Goal: Contribute content

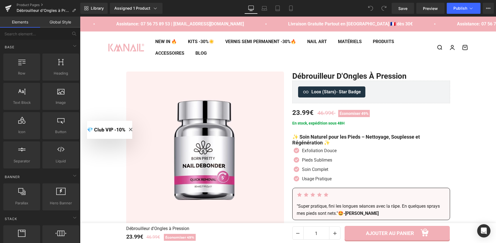
click at [132, 128] on icon "Close modal" at bounding box center [130, 129] width 3 height 3
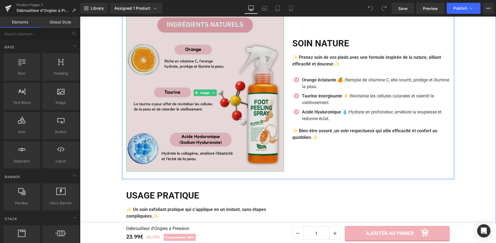
scroll to position [801, 0]
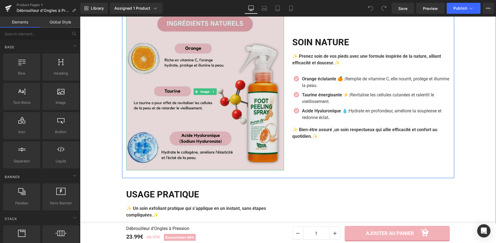
click at [235, 100] on img at bounding box center [205, 92] width 158 height 158
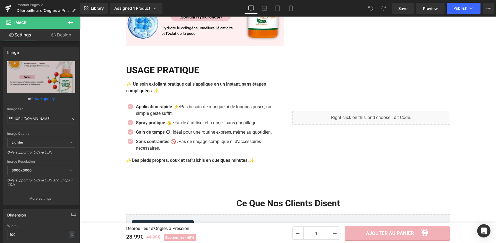
scroll to position [867, 0]
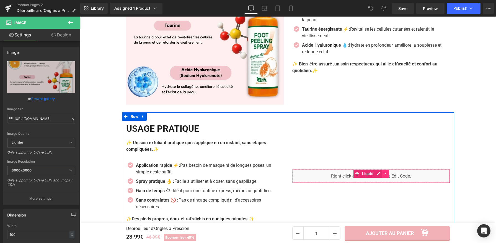
click at [385, 174] on icon at bounding box center [385, 174] width 4 height 4
click at [380, 174] on icon at bounding box center [382, 174] width 4 height 4
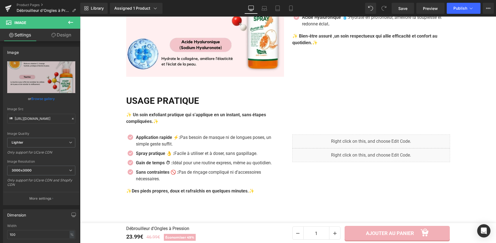
scroll to position [883, 0]
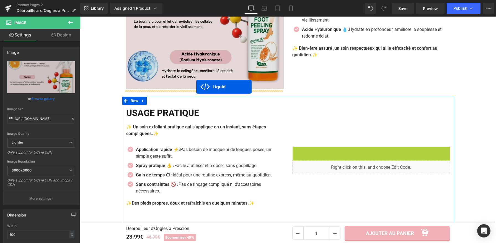
drag, startPoint x: 345, startPoint y: 151, endPoint x: 196, endPoint y: 87, distance: 162.2
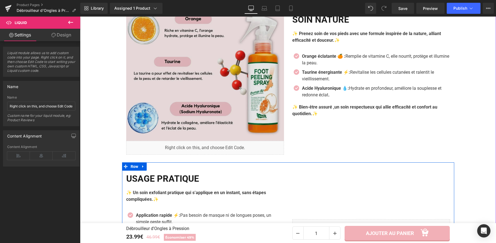
scroll to position [820, 0]
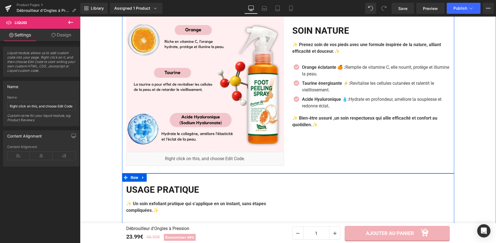
click at [282, 161] on div "Image Liquid" at bounding box center [205, 80] width 166 height 172
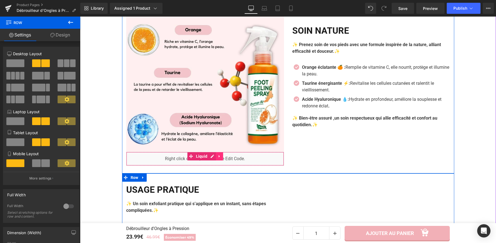
click at [220, 157] on link at bounding box center [219, 156] width 7 height 8
click at [214, 157] on icon at bounding box center [216, 157] width 4 height 4
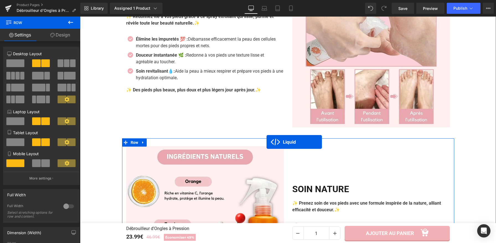
scroll to position [668, 0]
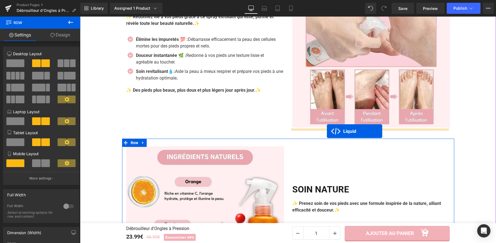
drag, startPoint x: 183, startPoint y: 154, endPoint x: 327, endPoint y: 131, distance: 145.7
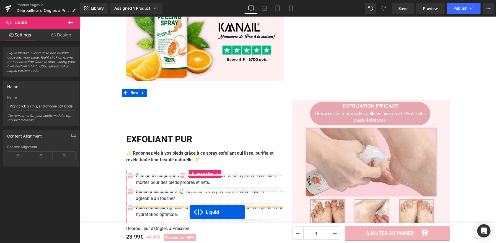
scroll to position [538, 0]
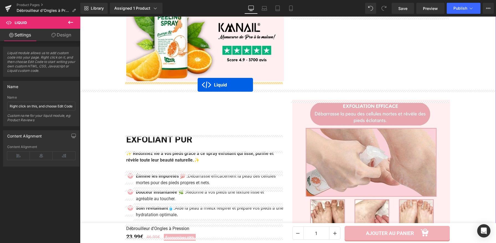
drag, startPoint x: 189, startPoint y: 184, endPoint x: 198, endPoint y: 85, distance: 99.1
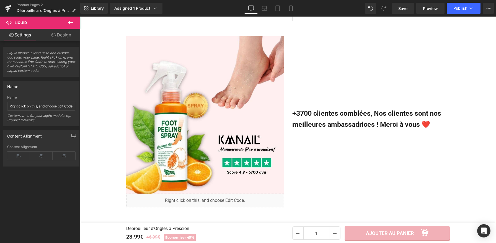
scroll to position [424, 0]
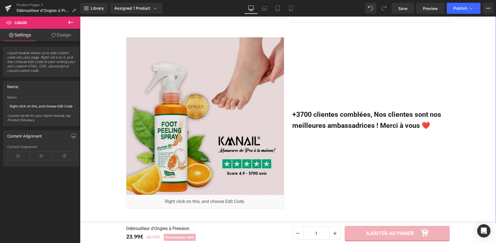
click at [221, 142] on img at bounding box center [205, 116] width 158 height 158
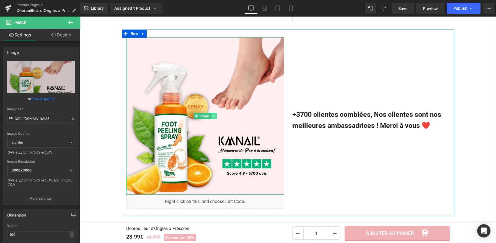
click at [213, 118] on icon at bounding box center [213, 116] width 3 height 3
click at [215, 118] on icon at bounding box center [216, 116] width 3 height 3
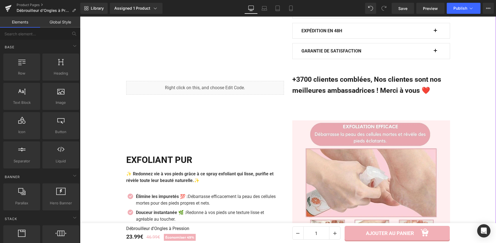
scroll to position [306, 0]
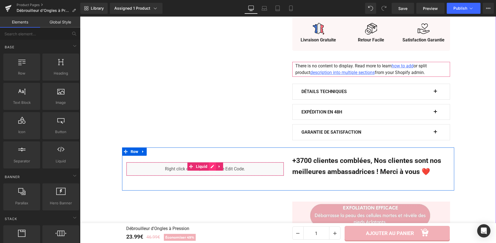
click at [212, 168] on div "Liquid" at bounding box center [205, 169] width 158 height 14
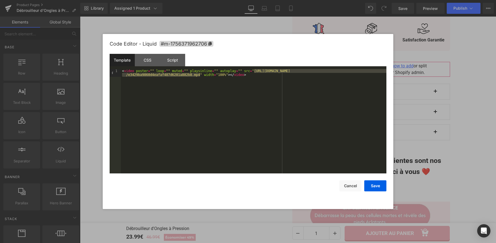
drag, startPoint x: 254, startPoint y: 71, endPoint x: 200, endPoint y: 76, distance: 54.4
click at [200, 76] on div "< video poster = "" loop = "" muted = "" playsinline = "" autoplay = "" src = "…" at bounding box center [253, 129] width 265 height 120
click at [384, 187] on button "Save" at bounding box center [375, 186] width 22 height 11
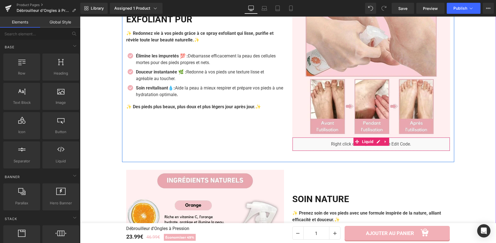
scroll to position [500, 0]
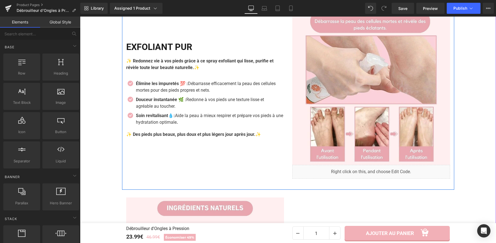
click at [375, 126] on img at bounding box center [371, 86] width 158 height 158
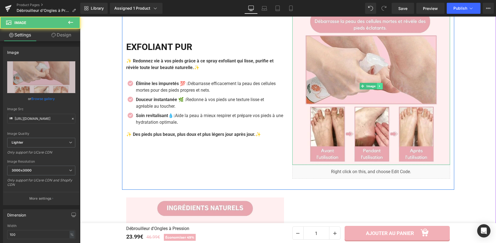
click at [378, 88] on icon at bounding box center [379, 86] width 3 height 3
click at [380, 87] on link at bounding box center [383, 86] width 6 height 7
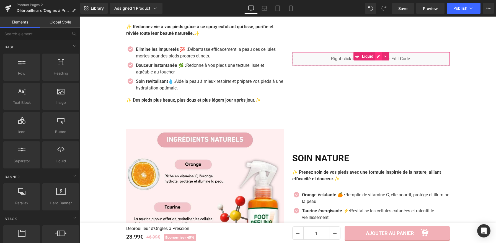
click at [376, 58] on div "Liquid" at bounding box center [371, 59] width 158 height 14
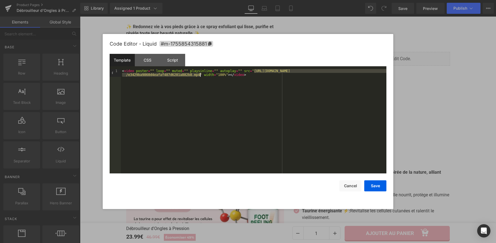
drag, startPoint x: 253, startPoint y: 72, endPoint x: 199, endPoint y: 76, distance: 54.3
click at [199, 76] on div "< video poster = "" loop = "" muted = "" playsinline = "" autoplay = "" src = "…" at bounding box center [253, 129] width 265 height 120
click at [380, 188] on button "Save" at bounding box center [375, 186] width 22 height 11
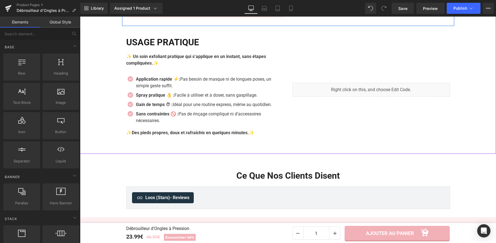
scroll to position [770, 0]
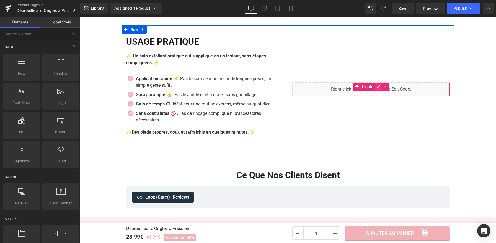
click at [377, 89] on div "Liquid" at bounding box center [371, 89] width 158 height 14
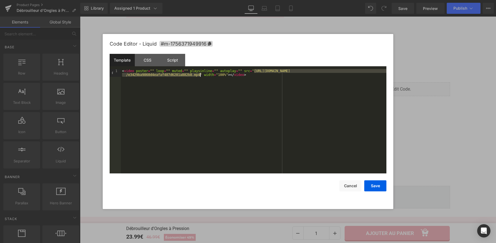
drag, startPoint x: 254, startPoint y: 71, endPoint x: 199, endPoint y: 76, distance: 55.1
click at [199, 76] on div "< video poster = "" loop = "" muted = "" playsinline = "" autoplay = "" src = "…" at bounding box center [253, 129] width 265 height 120
click at [371, 190] on button "Save" at bounding box center [375, 186] width 22 height 11
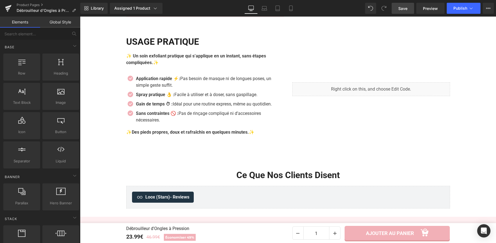
click at [400, 7] on span "Save" at bounding box center [402, 9] width 9 height 6
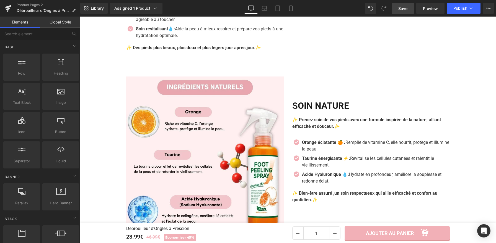
scroll to position [669, 0]
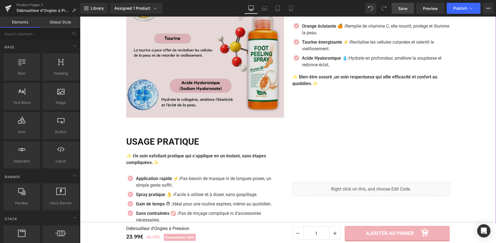
click at [191, 59] on img at bounding box center [205, 39] width 158 height 158
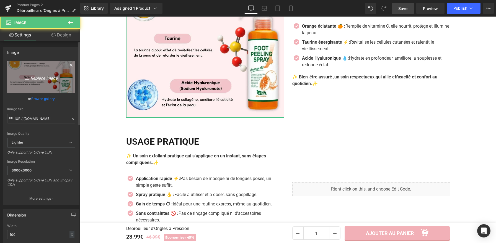
click at [38, 66] on link "Replace Image" at bounding box center [41, 77] width 68 height 32
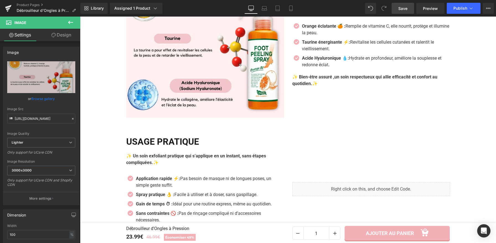
type input "C:\fakepath\Débrouilleur d'Ongles à Pression (1).webp"
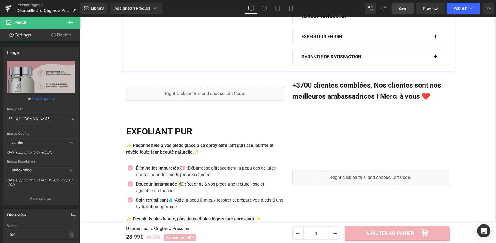
scroll to position [412, 0]
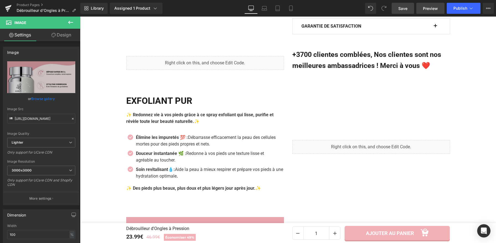
click at [427, 9] on span "Preview" at bounding box center [430, 9] width 15 height 6
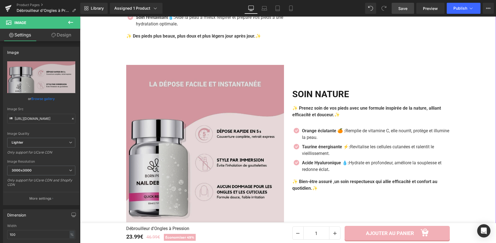
scroll to position [565, 0]
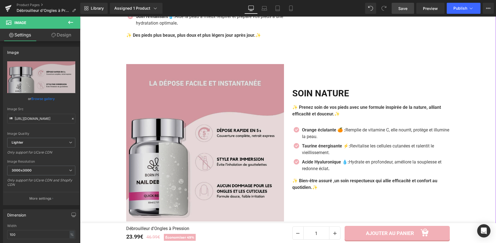
click at [235, 113] on img at bounding box center [205, 143] width 158 height 158
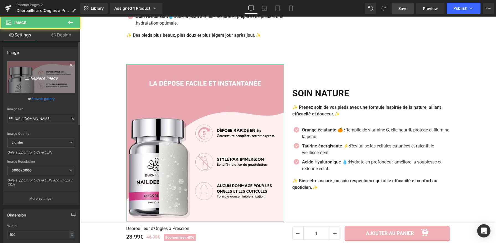
click at [37, 67] on link "Replace Image" at bounding box center [41, 77] width 68 height 32
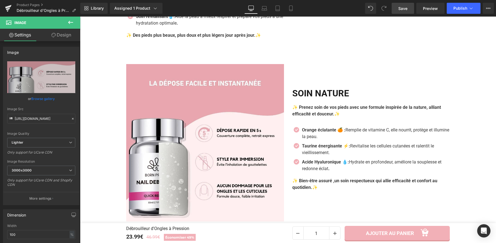
type input "C:\fakepath\Débrouilleur d'Ongles à Pression (3).webp"
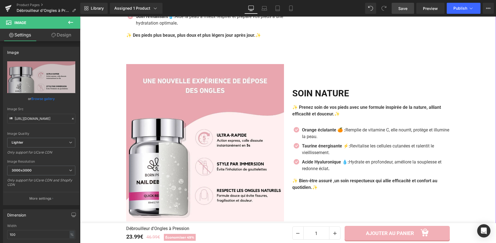
click at [467, 61] on div "Liquid +3700 clientes comblées, Nos clientes sont nos meilleures ambassadrices …" at bounding box center [288, 122] width 416 height 469
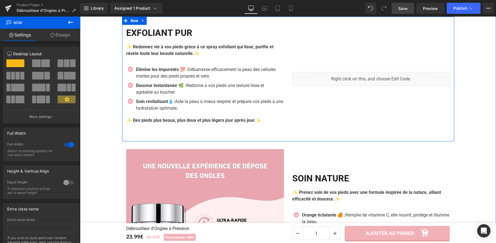
scroll to position [481, 0]
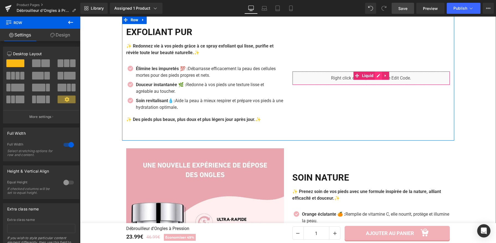
click at [378, 77] on div "Liquid" at bounding box center [371, 78] width 158 height 14
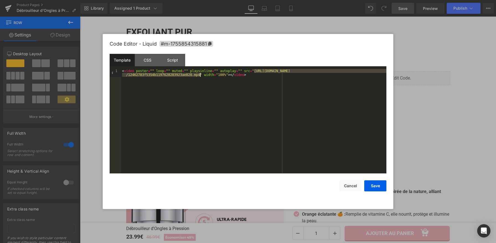
drag, startPoint x: 254, startPoint y: 72, endPoint x: 199, endPoint y: 75, distance: 54.6
click at [0, 0] on div "< video poster = "" loop = "" muted = "" playsinline = "" autoplay = "" src = "…" at bounding box center [0, 0] width 0 height 0
click at [0, 0] on button "Save" at bounding box center [0, 0] width 0 height 0
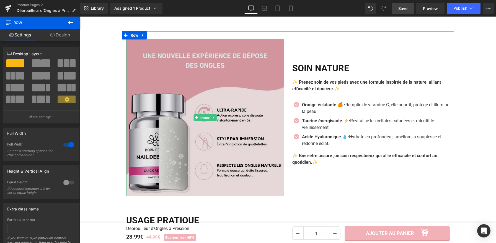
scroll to position [585, 0]
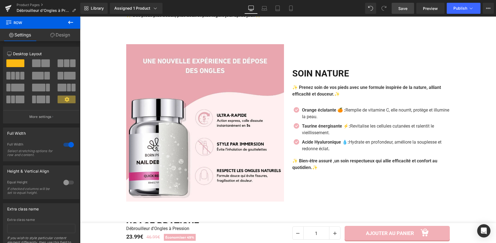
click at [405, 12] on link "Save" at bounding box center [402, 8] width 22 height 11
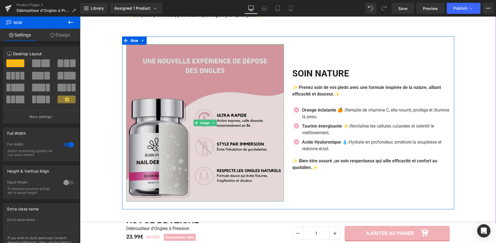
click at [193, 104] on img at bounding box center [205, 123] width 158 height 158
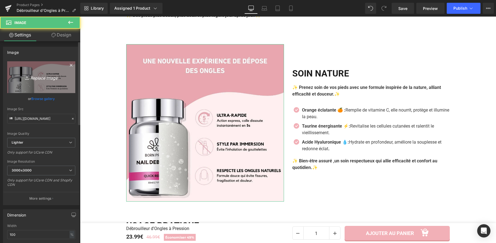
click at [53, 70] on link "Replace Image" at bounding box center [41, 77] width 68 height 32
type input "C:\fakepath\Débrouilleur d'Ongles à Pression (4).webp"
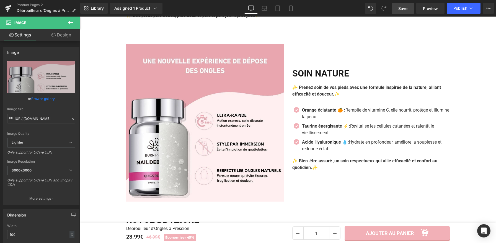
click at [401, 7] on span "Save" at bounding box center [402, 9] width 9 height 6
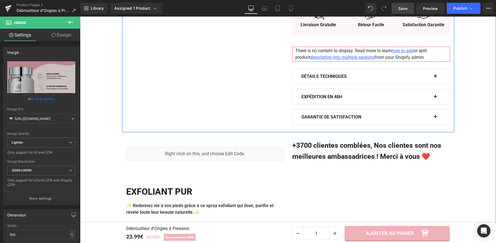
scroll to position [326, 0]
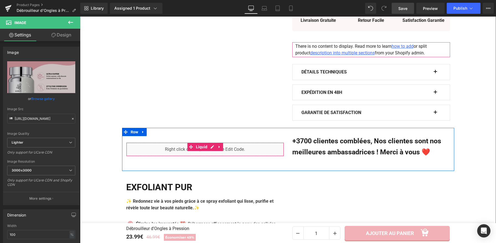
click at [210, 149] on div "Liquid" at bounding box center [205, 150] width 158 height 14
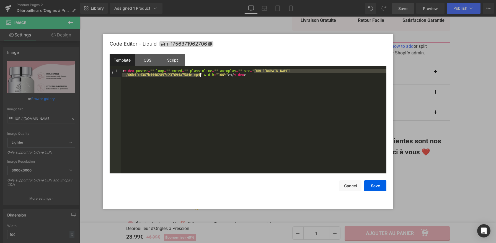
drag, startPoint x: 254, startPoint y: 71, endPoint x: 199, endPoint y: 75, distance: 54.9
click at [295, 136] on button "Save" at bounding box center [285, 133] width 20 height 7
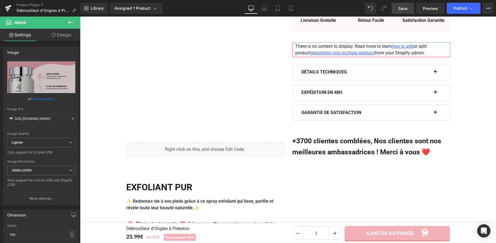
click at [403, 12] on link "Save" at bounding box center [402, 8] width 22 height 11
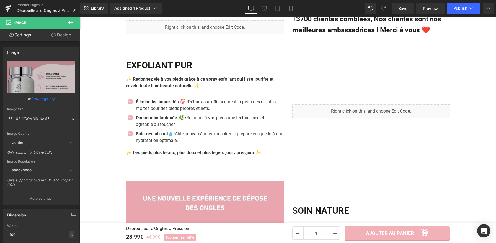
scroll to position [448, 0]
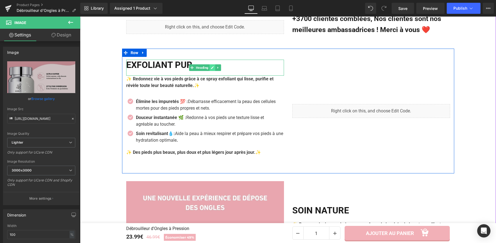
click at [211, 69] on icon at bounding box center [212, 67] width 3 height 3
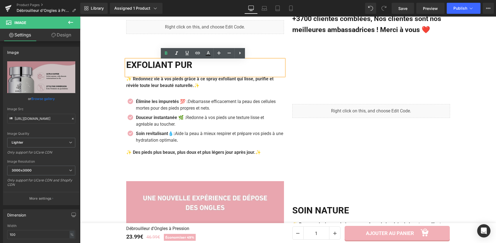
click at [201, 69] on h2 "Exfoliant Pur" at bounding box center [205, 65] width 158 height 11
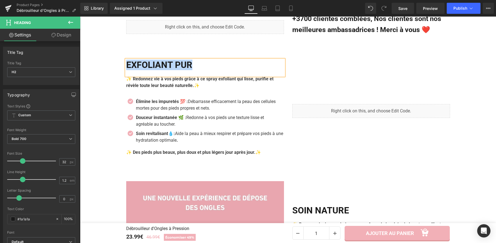
paste div
click at [404, 12] on link "Save" at bounding box center [402, 8] width 22 height 11
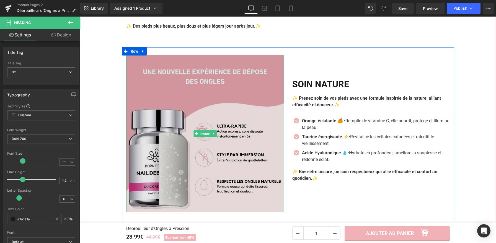
scroll to position [575, 0]
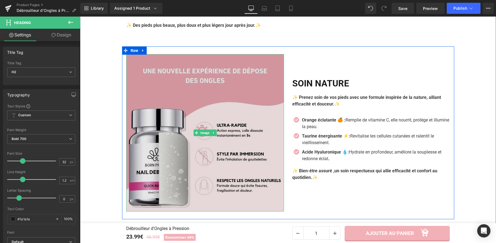
click at [216, 119] on img at bounding box center [205, 133] width 158 height 158
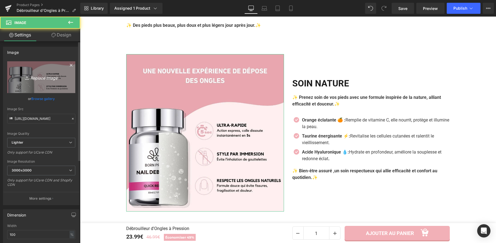
click at [41, 69] on link "Replace Image" at bounding box center [41, 77] width 68 height 32
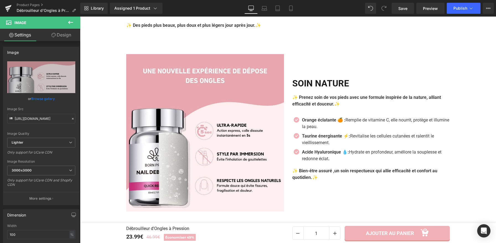
type input "C:\fakepath\Débrouilleur d'Ongles à Pression (5).webp"
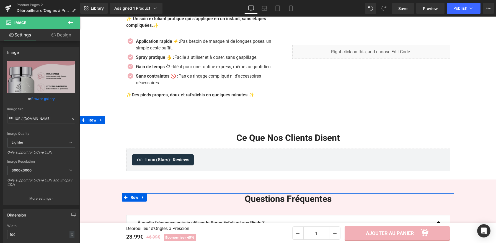
scroll to position [744, 0]
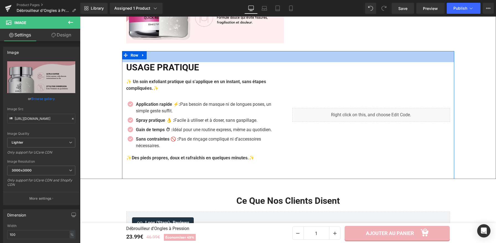
click at [204, 67] on h2 "USAGE PRATIQUE" at bounding box center [205, 67] width 158 height 11
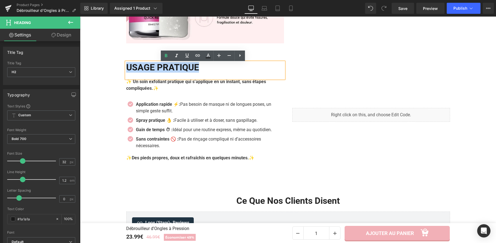
drag, startPoint x: 205, startPoint y: 66, endPoint x: 127, endPoint y: 70, distance: 78.4
click at [127, 70] on h2 "USAGE PRATIQUE" at bounding box center [205, 67] width 158 height 11
copy h2 "USAGE PRATIQUE"
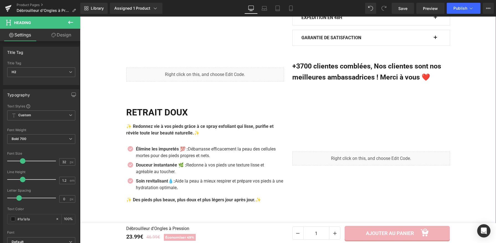
scroll to position [366, 0]
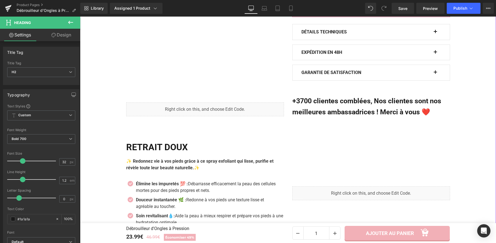
click at [188, 149] on div "Retrait Doux Heading" at bounding box center [205, 150] width 158 height 16
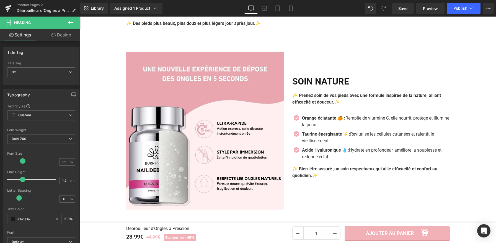
scroll to position [694, 0]
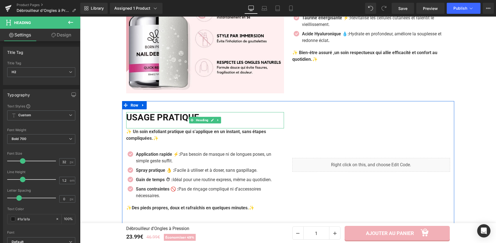
click at [208, 117] on h2 "USAGE PRATIQUE" at bounding box center [205, 117] width 158 height 11
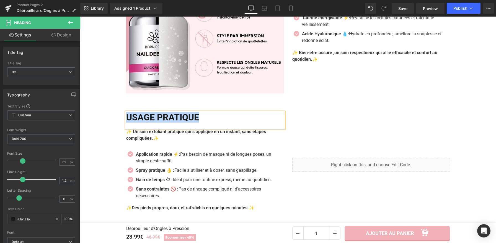
paste div
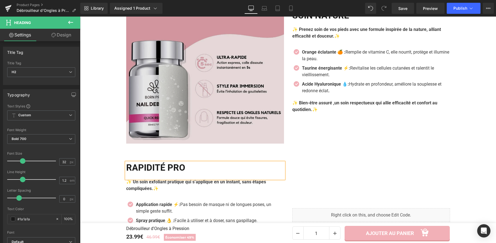
scroll to position [583, 0]
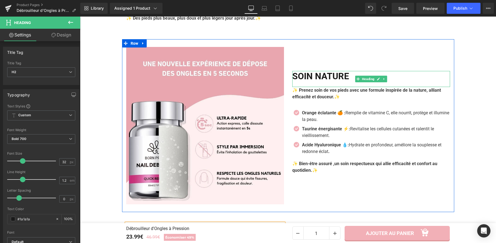
click at [327, 79] on h2 "SOIN NATURE" at bounding box center [371, 76] width 158 height 11
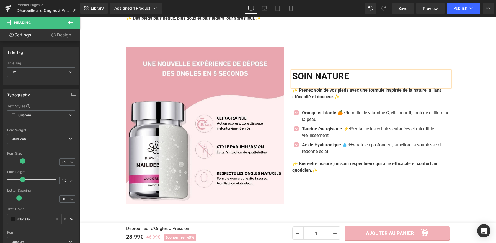
click at [339, 82] on h2 "SOIN NATURE" at bounding box center [371, 76] width 158 height 11
paste div
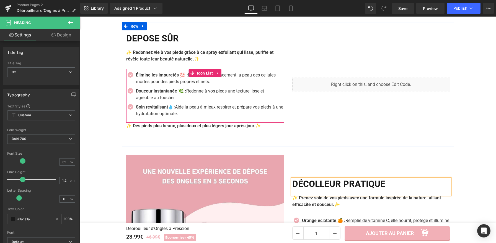
scroll to position [465, 0]
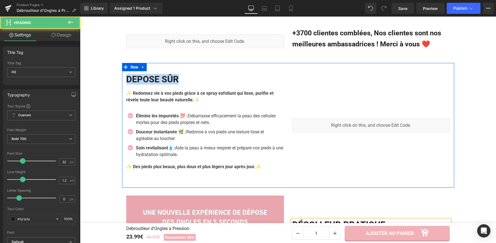
drag, startPoint x: 144, startPoint y: 50, endPoint x: 141, endPoint y: 50, distance: 2.8
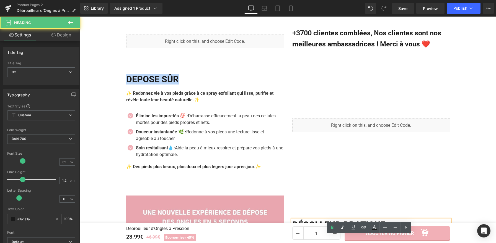
scroll to position [419, 0]
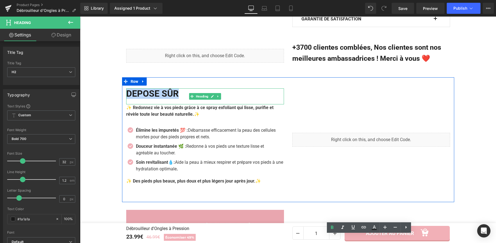
copy h2 "DEPOSE SÛR"
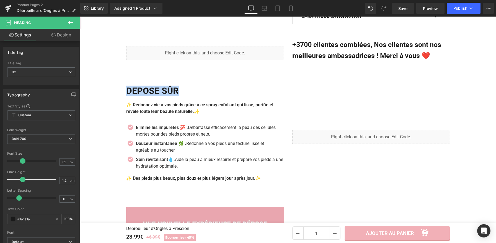
scroll to position [391, 0]
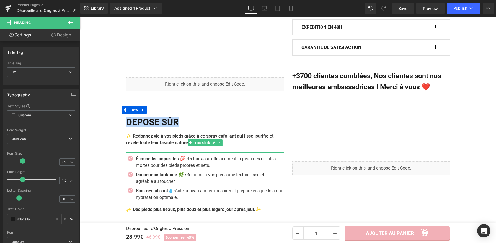
click at [173, 144] on b "✨ Redonnez vie à vos pieds grâce à ce spray exfoliant qui lisse, purifie et rév…" at bounding box center [199, 140] width 147 height 12
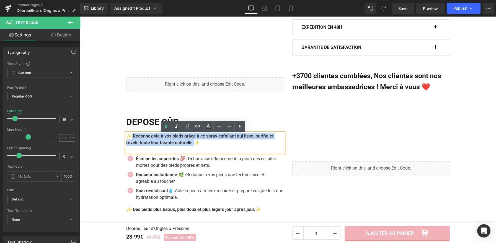
drag, startPoint x: 193, startPoint y: 145, endPoint x: 130, endPoint y: 137, distance: 63.3
click at [130, 137] on p "✨ Redonnez vie à vos pieds grâce à ce spray exfoliant qui lisse, purifie et rév…" at bounding box center [205, 139] width 158 height 13
paste div
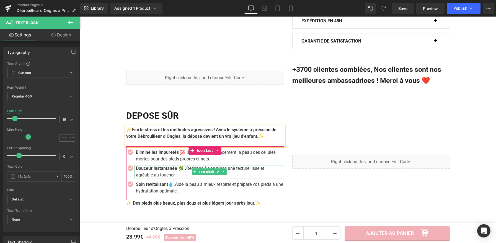
scroll to position [400, 0]
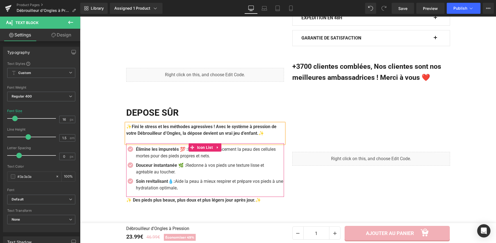
click at [177, 157] on p "Élimine les impuretés 💯 : Débarrasse efficacement la peau des cellules mortes p…" at bounding box center [210, 152] width 148 height 13
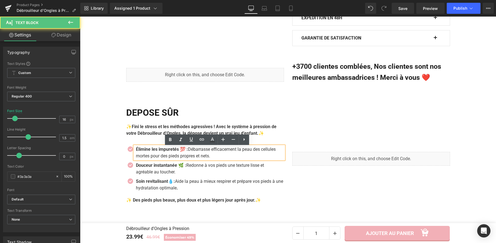
click at [213, 159] on p "Élimine les impuretés 💯 : Débarrasse efficacement la peau des cellules mortes p…" at bounding box center [210, 152] width 148 height 13
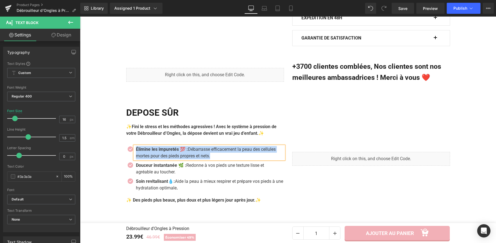
paste div
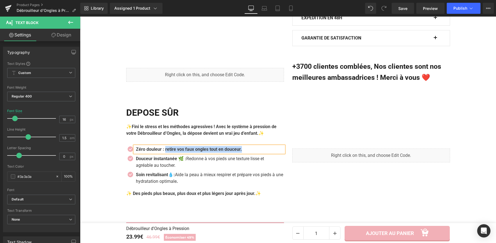
drag, startPoint x: 244, startPoint y: 150, endPoint x: 165, endPoint y: 150, distance: 79.4
click at [165, 150] on p "Zéro douleur : retire vos faux ongles tout en douceur." at bounding box center [210, 149] width 148 height 7
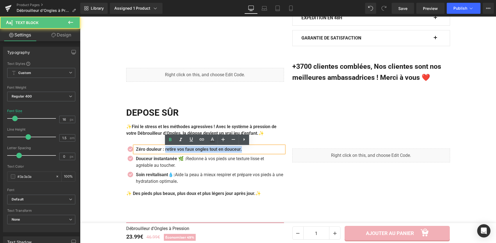
click at [166, 151] on b "Zéro douleur : retire vos faux ongles tout en douceur." at bounding box center [189, 149] width 106 height 5
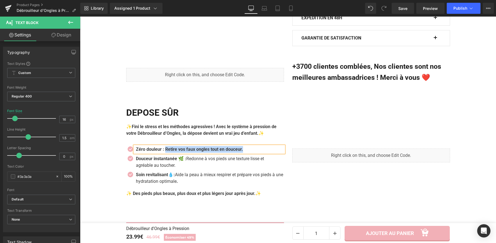
drag, startPoint x: 250, startPoint y: 152, endPoint x: 166, endPoint y: 150, distance: 84.7
click at [166, 150] on p "Zéro douleur : Retire vos faux ongles tout en douceur." at bounding box center [210, 149] width 148 height 7
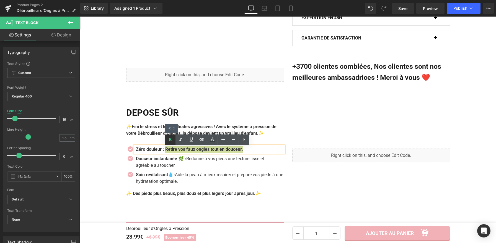
click at [172, 143] on icon at bounding box center [170, 140] width 7 height 7
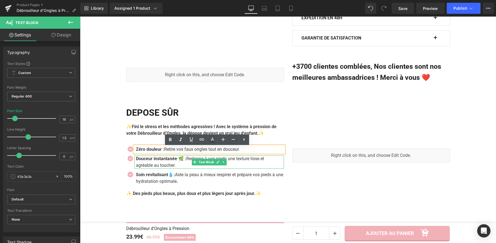
click at [177, 168] on p "Douceur instantanée 🌿 : Redonne à vos pieds une texture lisse et agréable au to…" at bounding box center [208, 162] width 144 height 13
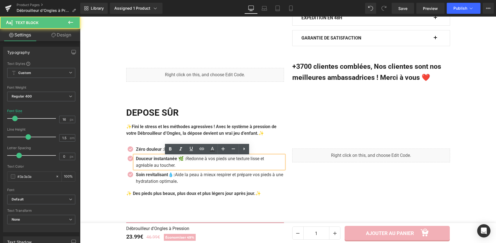
click at [177, 168] on p "Douceur instantanée 🌿 : Redonne à vos pieds une texture lisse et agréable au to…" at bounding box center [208, 162] width 144 height 13
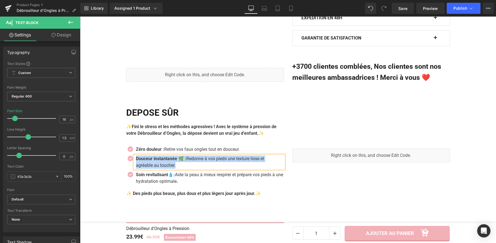
paste div
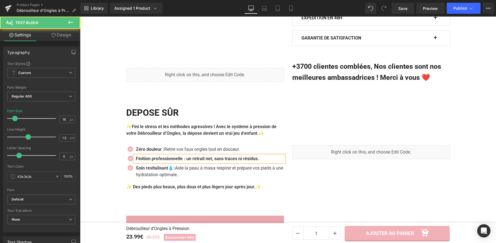
click at [189, 161] on b "Finition professionnelle : un retrait net, sans traces ni résidus." at bounding box center [197, 158] width 123 height 5
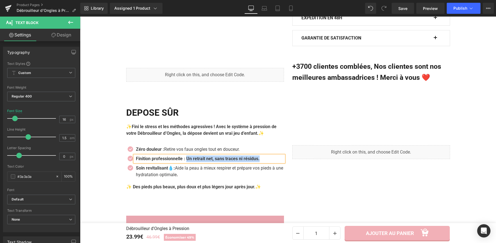
drag, startPoint x: 266, startPoint y: 161, endPoint x: 188, endPoint y: 161, distance: 77.7
click at [188, 161] on p "Finition professionnelle : Un retrait net, sans traces ni résidus." at bounding box center [208, 159] width 144 height 7
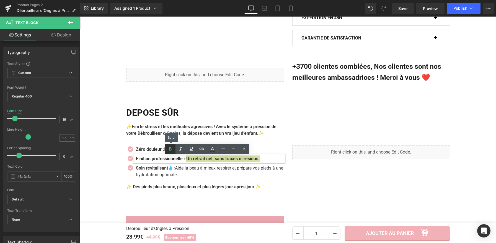
click at [171, 149] on icon at bounding box center [170, 149] width 7 height 7
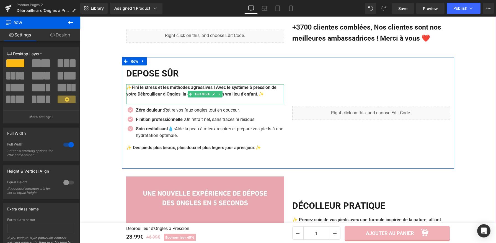
scroll to position [444, 0]
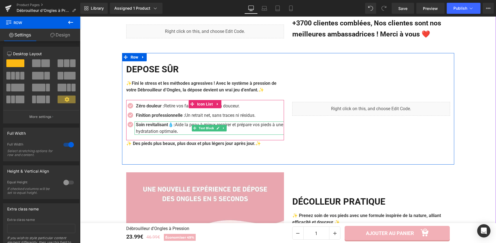
click at [185, 133] on p "Soin revitalisant💧: Aide la peau à mieux respirer et prépare vos pieds à une hy…" at bounding box center [210, 128] width 148 height 13
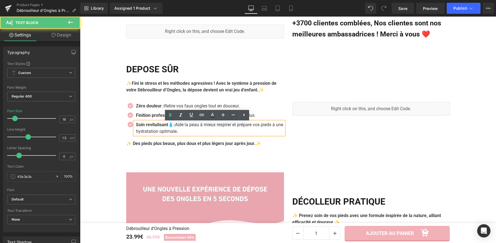
click at [185, 133] on p "Soin revitalisant💧: Aide la peau à mieux respirer et prépare vos pieds à une hy…" at bounding box center [210, 128] width 148 height 13
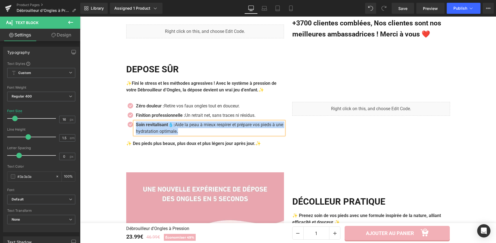
paste div
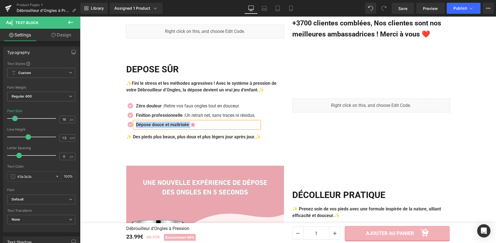
drag, startPoint x: 186, startPoint y: 127, endPoint x: 134, endPoint y: 125, distance: 52.9
click at [136, 125] on b "Dépose douce et maîtrisée 🌸" at bounding box center [166, 124] width 60 height 5
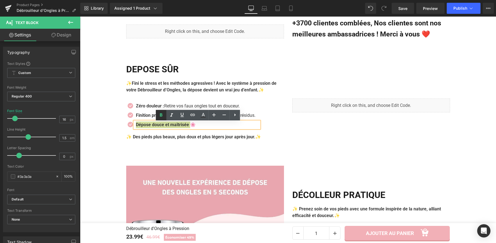
click at [164, 115] on icon at bounding box center [161, 115] width 7 height 7
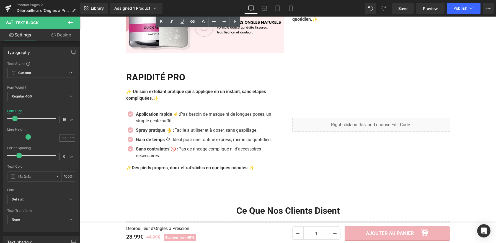
scroll to position [656, 0]
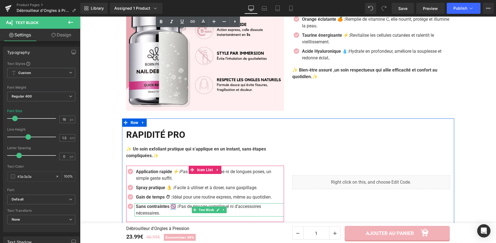
drag, startPoint x: 176, startPoint y: 207, endPoint x: 173, endPoint y: 208, distance: 2.8
click at [173, 208] on strong "Sans contraintes 🚫 :" at bounding box center [157, 206] width 43 height 5
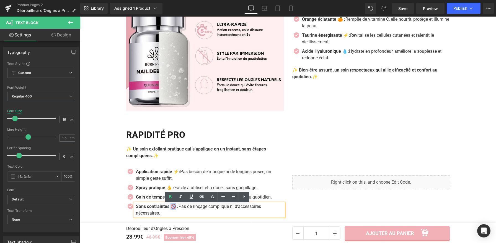
copy strong "🚫"
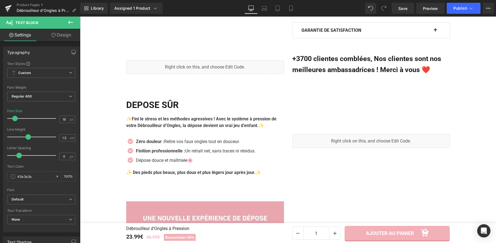
scroll to position [395, 0]
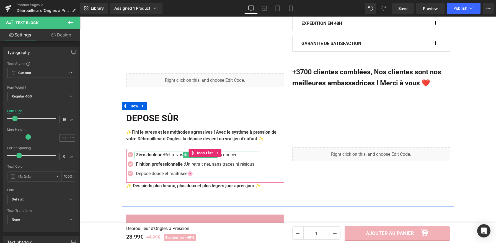
click at [163, 157] on strong "Zéro douleur :" at bounding box center [150, 154] width 28 height 5
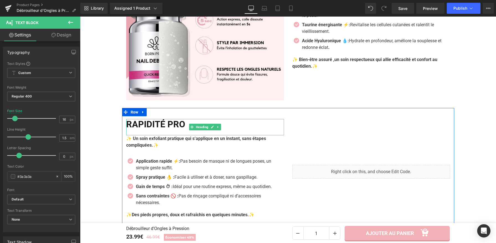
scroll to position [668, 0]
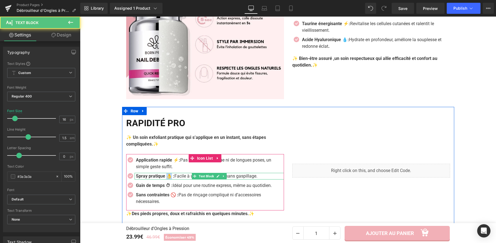
click at [168, 178] on strong "Spray pratique 👌 :" at bounding box center [155, 176] width 38 height 5
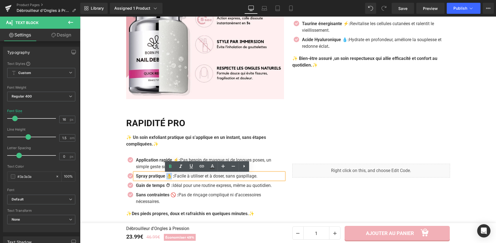
copy strong "👌"
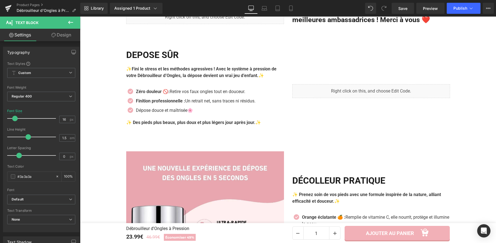
scroll to position [457, 0]
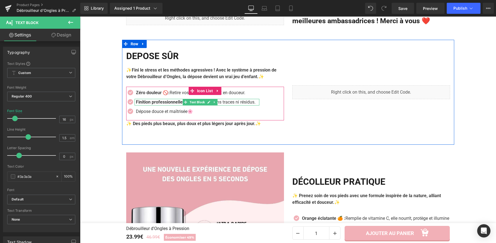
click at [175, 103] on strong "Finition professionnelle :" at bounding box center [160, 102] width 49 height 5
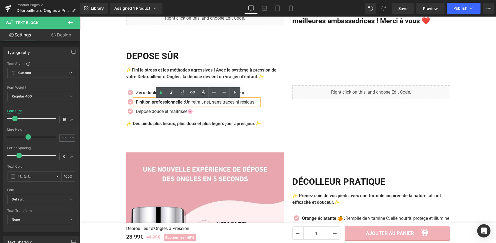
click at [185, 103] on strong "Finition professionnelle :" at bounding box center [160, 102] width 49 height 5
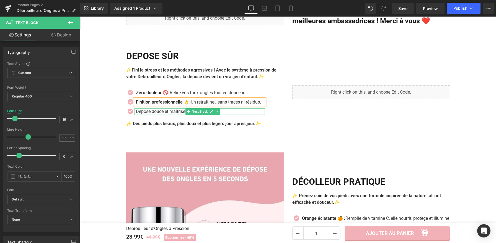
drag, startPoint x: 180, startPoint y: 113, endPoint x: 186, endPoint y: 114, distance: 6.2
click at [180, 113] on p "Dépose douce et maîtrisée 🌸" at bounding box center [200, 111] width 129 height 7
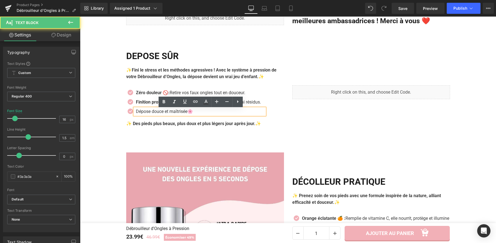
click at [186, 114] on p "Dépose douce et maîtrisée 🌸" at bounding box center [200, 111] width 129 height 7
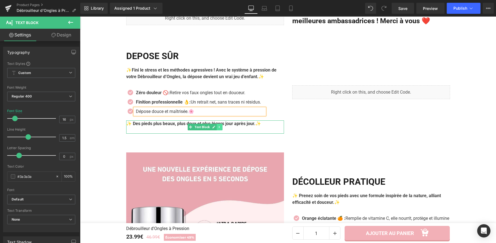
click at [219, 126] on link at bounding box center [220, 127] width 6 height 7
click at [221, 129] on icon at bounding box center [222, 127] width 3 height 3
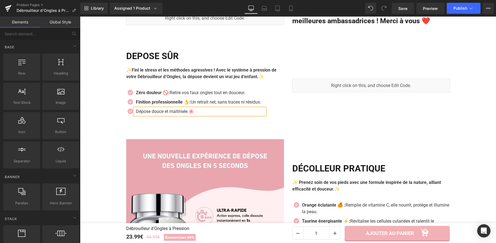
click at [405, 131] on div "Liquid DEPOSE SÛR Heading ✨Fini le stress et les méthodes agressives ! Avec le …" at bounding box center [288, 86] width 332 height 92
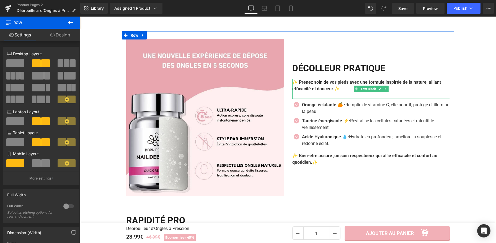
scroll to position [558, 0]
click at [396, 67] on h2 "DÉCOLLEUR PRATIQUE" at bounding box center [371, 68] width 158 height 11
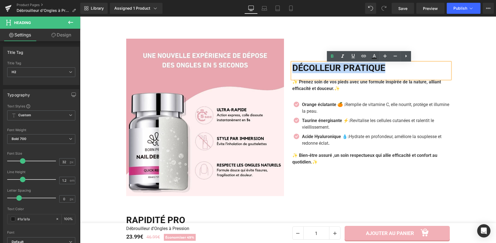
drag, startPoint x: 396, startPoint y: 69, endPoint x: 290, endPoint y: 66, distance: 106.3
click at [292, 66] on h2 "DÉCOLLEUR PRATIQUE" at bounding box center [371, 68] width 158 height 11
copy h2 "DÉCOLLEUR PRATIQUE"
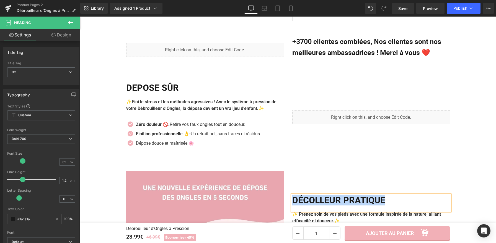
scroll to position [401, 0]
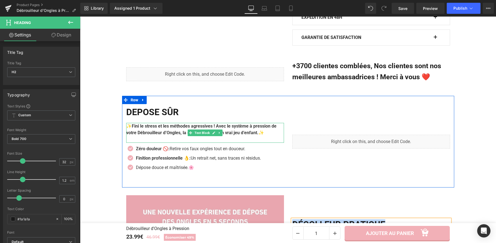
click at [256, 136] on b "✨Fini le stress et les méthodes agressives ! Avec le système à pression de votr…" at bounding box center [201, 130] width 150 height 12
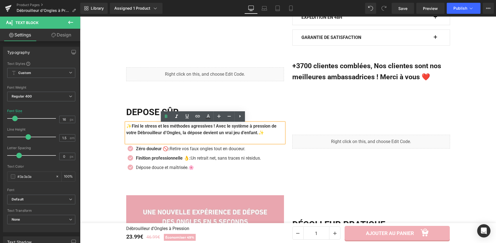
click at [264, 135] on b "✨" at bounding box center [261, 132] width 6 height 5
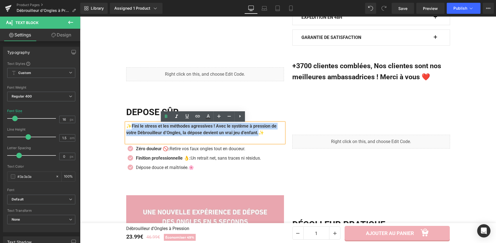
drag, startPoint x: 271, startPoint y: 135, endPoint x: 130, endPoint y: 128, distance: 141.8
click at [130, 128] on p "✨Fini le stress et les méthodes agressives ! Avec le système à pression de votr…" at bounding box center [205, 129] width 158 height 13
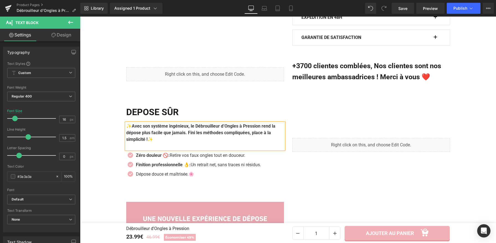
scroll to position [402, 0]
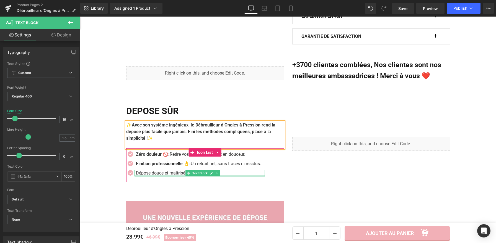
click at [181, 177] on div at bounding box center [199, 175] width 130 height 1
click at [180, 176] on p "Dépose douce et maîtrisée. 🌸" at bounding box center [200, 173] width 129 height 7
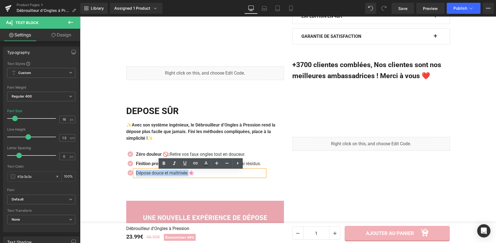
drag, startPoint x: 186, startPoint y: 175, endPoint x: 134, endPoint y: 175, distance: 51.2
click at [136, 175] on p "Dépose douce et maîtrisée. 🌸" at bounding box center [200, 173] width 129 height 7
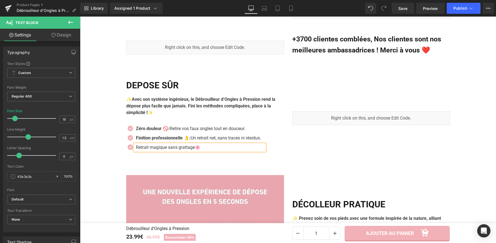
scroll to position [559, 0]
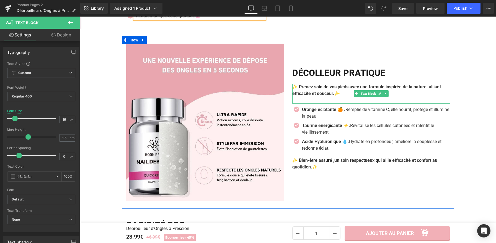
click at [331, 96] on b "✨ Prenez soin de vos pieds avec une formule inspirée de la nature, alliant effi…" at bounding box center [366, 90] width 149 height 12
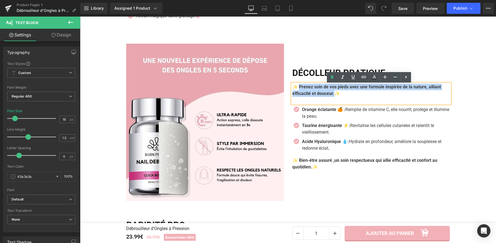
drag, startPoint x: 335, startPoint y: 96, endPoint x: 296, endPoint y: 88, distance: 39.2
click at [296, 88] on b "✨ Prenez soin de vos pieds avec une formule inspirée de la nature, alliant effi…" at bounding box center [366, 90] width 149 height 12
paste div
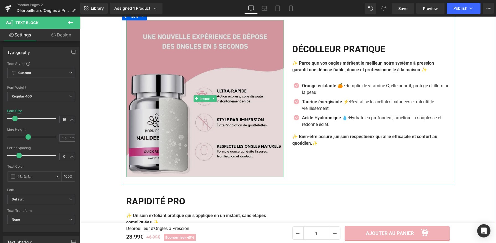
scroll to position [426, 0]
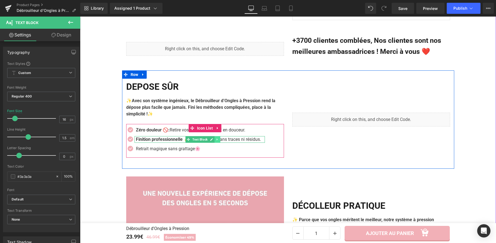
click at [215, 141] on icon at bounding box center [216, 139] width 3 height 3
click at [217, 147] on div "Retrait magique sans grattage 🌸 Text Block" at bounding box center [199, 149] width 130 height 7
click at [201, 132] on div "Zéro douleur 🚫: Retire vos faux ongles tout en douceur. Text Block" at bounding box center [199, 130] width 130 height 7
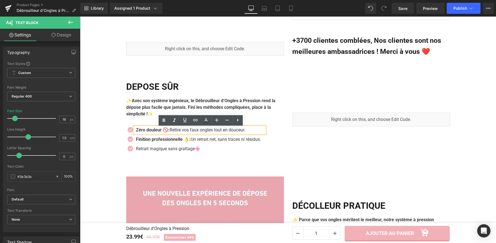
click at [261, 128] on p "Zéro douleur 🚫: Retire vos faux ongles tout en douceur." at bounding box center [200, 130] width 129 height 7
click at [264, 122] on p at bounding box center [205, 121] width 158 height 7
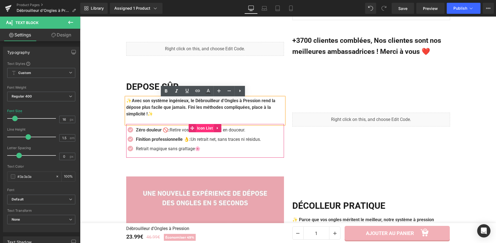
click at [196, 129] on span "Icon List" at bounding box center [205, 128] width 19 height 8
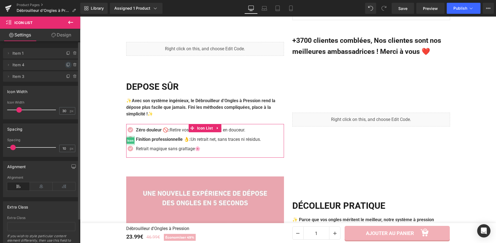
click at [66, 65] on icon at bounding box center [68, 65] width 4 height 4
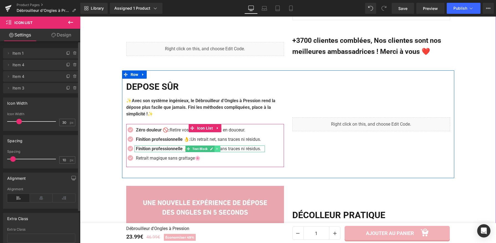
click at [197, 150] on span "Text Block" at bounding box center [199, 149] width 17 height 7
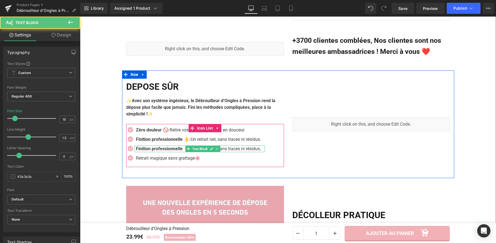
click at [228, 150] on p "Finition professionnelle 👌: Un retrait net, sans traces ni résidus." at bounding box center [198, 149] width 125 height 7
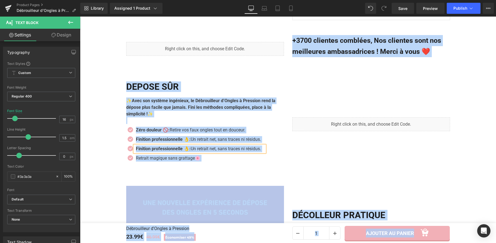
click at [228, 150] on p "Finition professionnelle 👌: Un retrait net, sans traces ni résidus." at bounding box center [198, 149] width 125 height 7
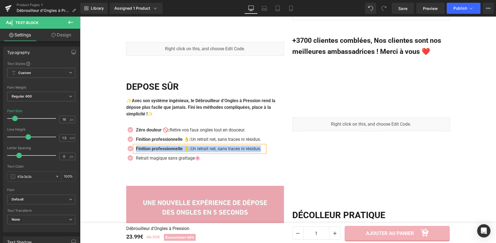
paste div
click at [174, 151] on b "Précision ciblée : agit directement sur la colle sans abîmer vos ongles" at bounding box center [205, 148] width 139 height 5
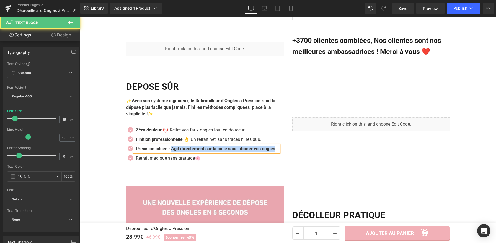
drag, startPoint x: 172, startPoint y: 149, endPoint x: 178, endPoint y: 155, distance: 8.2
click at [178, 152] on p "Précision ciblée : Agit directement sur la colle sans abîmer vos ongles" at bounding box center [205, 149] width 139 height 7
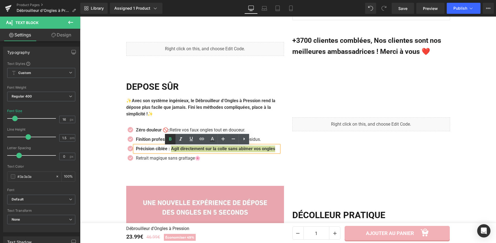
click at [171, 139] on icon at bounding box center [170, 138] width 2 height 3
click at [272, 173] on div "Liquid DEPOSE SÛR Heading ✨Avec son système ingénieux, le Débrouilleur d’Ongles…" at bounding box center [288, 125] width 332 height 108
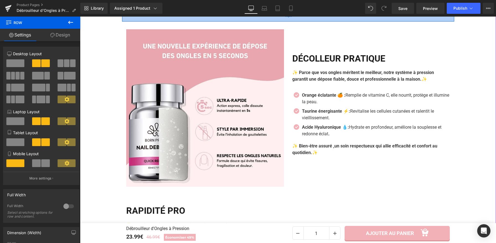
scroll to position [583, 0]
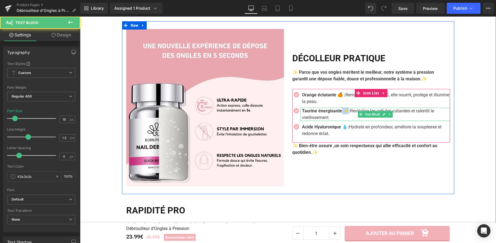
drag, startPoint x: 347, startPoint y: 112, endPoint x: 342, endPoint y: 113, distance: 5.5
click at [342, 113] on strong "Taurine énergisante ⚡:" at bounding box center [326, 110] width 48 height 5
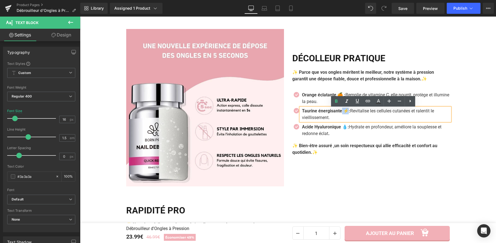
copy strong "⚡"
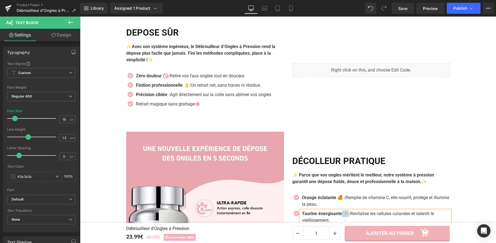
scroll to position [417, 0]
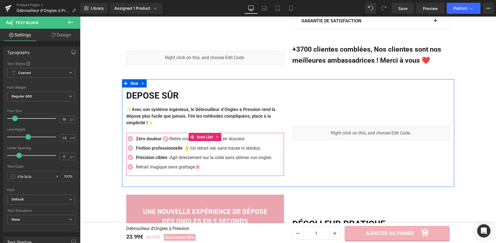
click at [80, 17] on div at bounding box center [80, 17] width 0 height 0
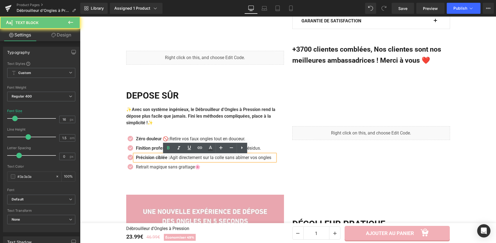
click at [169, 160] on strong "Précision ciblée :" at bounding box center [153, 157] width 34 height 5
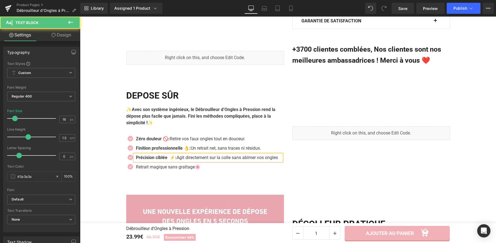
click at [172, 159] on strong "Précision ciblée ⚡:" at bounding box center [156, 157] width 41 height 5
click at [224, 173] on ul "Icon Zéro douleur 🚫: Retire vos faux ongles tout en douceur. Text Block Icon Fi…" at bounding box center [202, 155] width 153 height 38
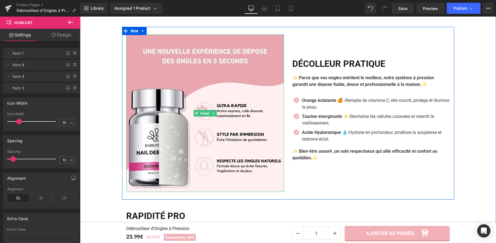
scroll to position [578, 0]
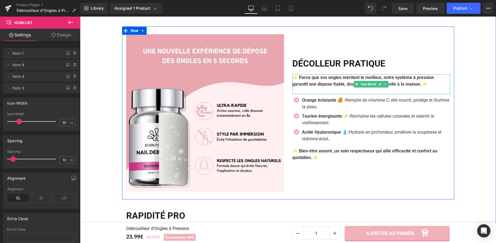
click at [336, 87] on b "✨ Parce que vos ongles méritent le meilleur, notre système à pression garantit …" at bounding box center [363, 81] width 142 height 12
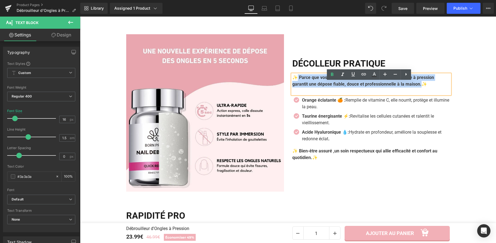
drag, startPoint x: 424, startPoint y: 93, endPoint x: 294, endPoint y: 85, distance: 129.7
click at [294, 85] on b "✨ Parce que vos ongles méritent le meilleur, notre système à pression garantit …" at bounding box center [363, 81] width 142 height 12
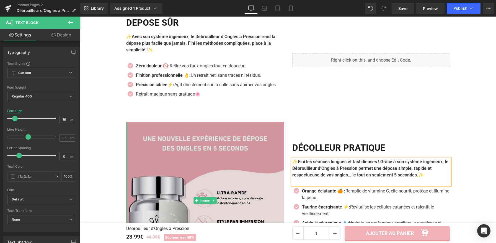
scroll to position [491, 0]
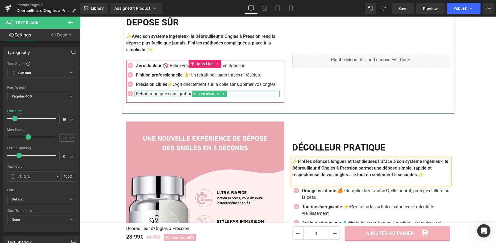
click at [180, 97] on p "Retrait magique sans grattage 🌸" at bounding box center [208, 94] width 144 height 7
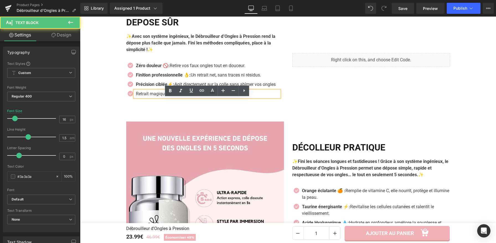
click at [225, 97] on p "Retrait magique sans grattage 🌸" at bounding box center [208, 94] width 144 height 7
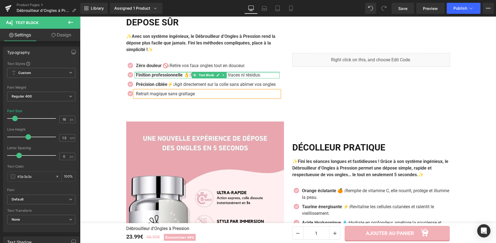
click at [265, 73] on div at bounding box center [206, 72] width 145 height 1
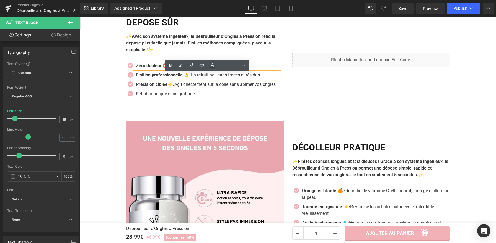
click at [143, 61] on div "Icon Zéro douleur 🚫: Retire vos faux ongles tout en douceur. Text Block Icon Fi…" at bounding box center [205, 81] width 158 height 43
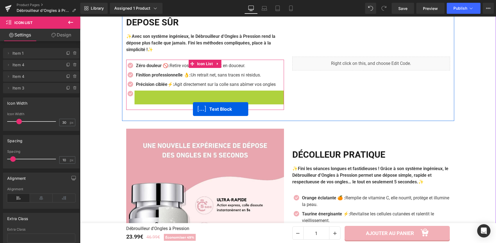
scroll to position [494, 0]
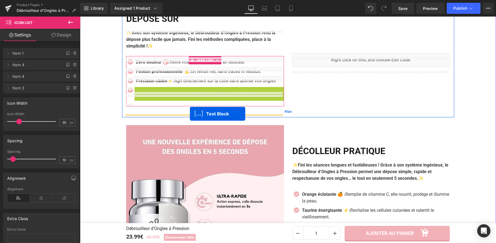
drag, startPoint x: 192, startPoint y: 102, endPoint x: 190, endPoint y: 114, distance: 12.7
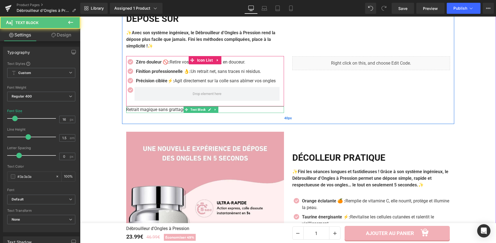
scroll to position [498, 0]
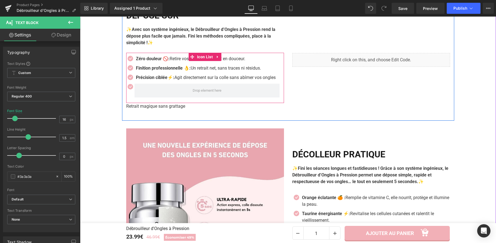
click at [202, 56] on span "Icon List" at bounding box center [205, 57] width 19 height 8
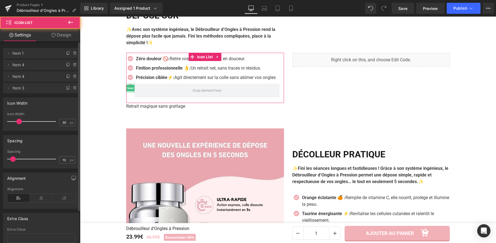
click at [73, 87] on icon at bounding box center [75, 88] width 4 height 4
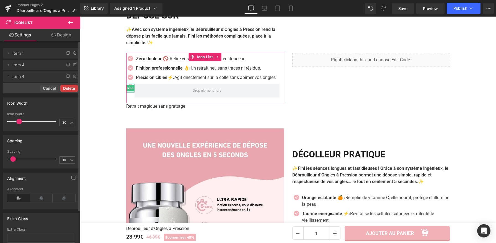
click at [71, 89] on button "Delete" at bounding box center [68, 88] width 17 height 7
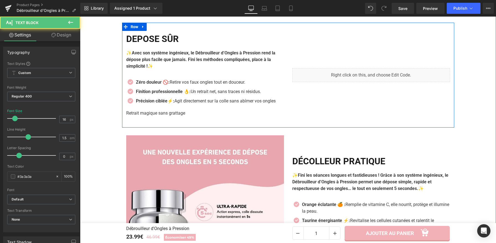
scroll to position [468, 0]
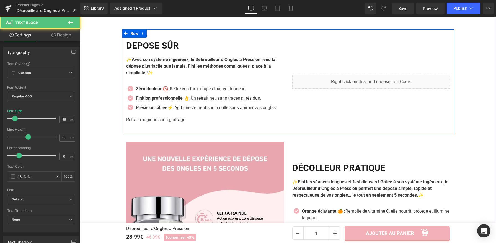
click at [153, 53] on div "DEPOSE SÛR Heading ✨Avec son système ingénieux, le Débrouilleur d’Ongles à Pres…" at bounding box center [205, 81] width 166 height 83
click at [162, 67] on b "✨Avec son système ingénieux, le Débrouilleur d’Ongles à Pression rend la dépose…" at bounding box center [200, 66] width 149 height 19
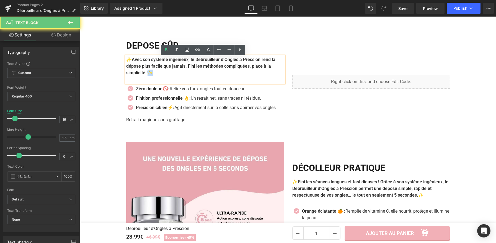
click at [153, 76] on b "✨" at bounding box center [150, 72] width 6 height 5
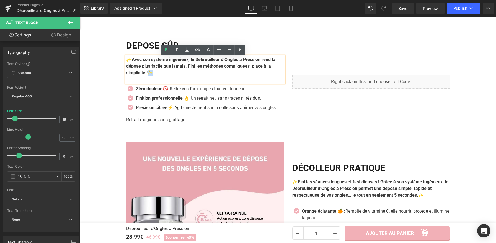
copy b "✨"
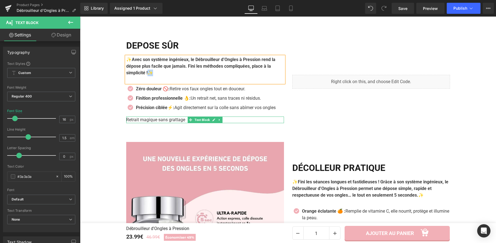
click at [188, 123] on span at bounding box center [191, 120] width 6 height 7
click at [184, 123] on p "Retrait magique sans grattage" at bounding box center [205, 120] width 158 height 7
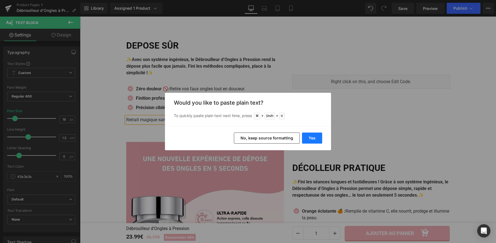
click at [308, 141] on button "Yes" at bounding box center [312, 138] width 20 height 11
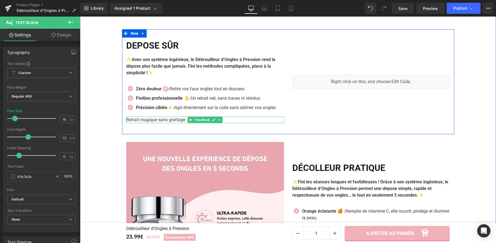
click at [126, 123] on p "Retrait magique sans grattage ✨" at bounding box center [205, 120] width 158 height 7
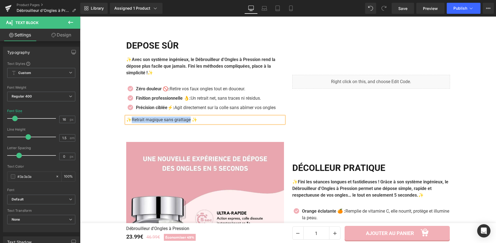
drag, startPoint x: 202, startPoint y: 127, endPoint x: 187, endPoint y: 125, distance: 14.5
click at [189, 123] on p "✨Retrait magique sans grattage ✨" at bounding box center [205, 120] width 158 height 7
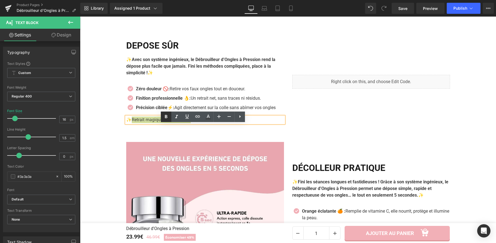
click at [168, 117] on icon at bounding box center [166, 117] width 7 height 7
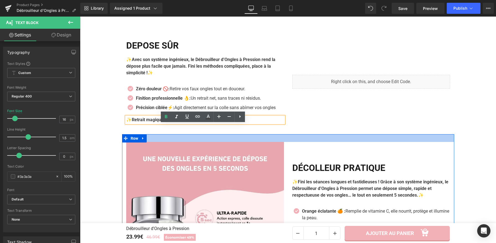
click at [226, 134] on div "Liquid DEPOSE SÛR Heading ✨Avec son système ingénieux, le Débrouilleur d’Ongles…" at bounding box center [288, 81] width 332 height 105
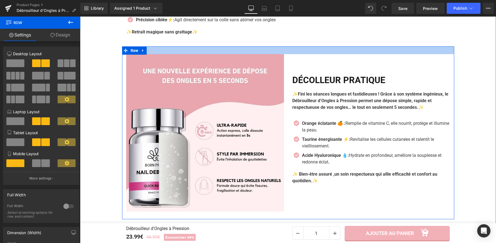
scroll to position [557, 0]
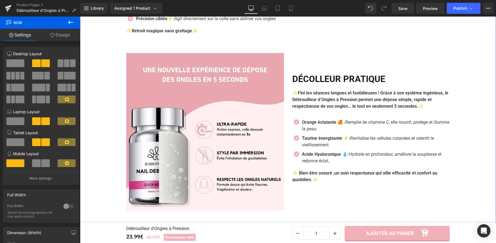
click at [472, 59] on div "Liquid +3700 clientes comblées, Nos clientes sont nos meilleures ambassadrices …" at bounding box center [288, 122] width 416 height 450
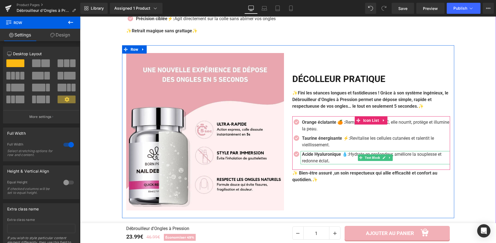
click at [333, 157] on strong "Acide Hyaluronique 💧:" at bounding box center [325, 154] width 47 height 5
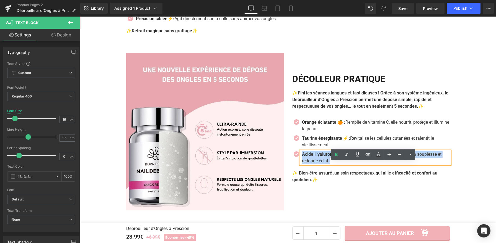
drag, startPoint x: 335, startPoint y: 172, endPoint x: 301, endPoint y: 166, distance: 34.7
click at [302, 165] on p "Acide Hyaluronique 💧: Hydrate en profondeur, améliore la souplesse et redonne é…" at bounding box center [376, 157] width 148 height 13
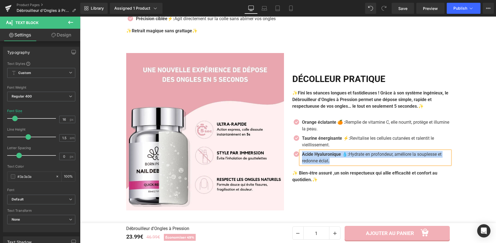
paste div
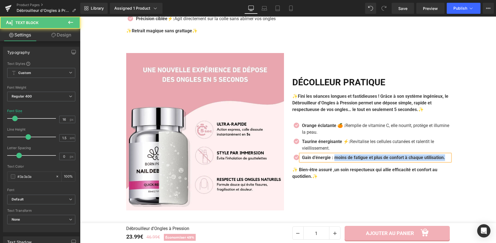
drag, startPoint x: 334, startPoint y: 166, endPoint x: 336, endPoint y: 170, distance: 4.2
click at [336, 161] on p "Gain d’énergie : moins de fatigue et plus de confort à chaque utilisation." at bounding box center [376, 158] width 148 height 7
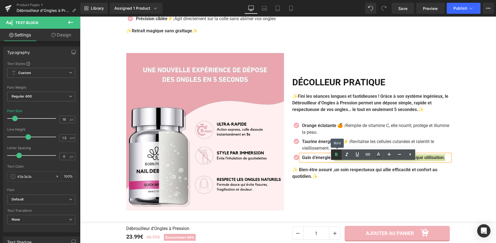
drag, startPoint x: 336, startPoint y: 156, endPoint x: 256, endPoint y: 145, distance: 80.0
click at [336, 156] on icon at bounding box center [336, 155] width 7 height 7
click at [338, 161] on p "Gain d’énergie : moins de fatigue et plus de confort à chaque utilisation." at bounding box center [376, 158] width 148 height 7
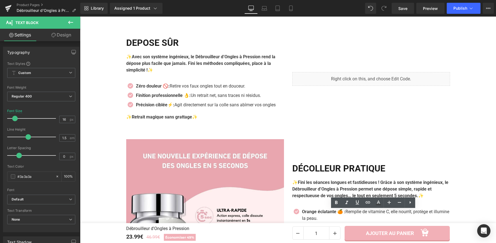
scroll to position [558, 0]
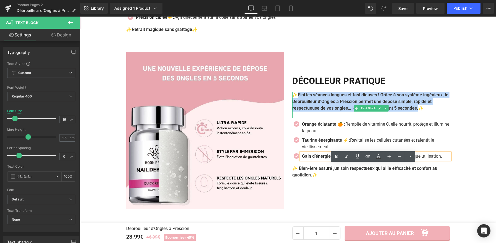
drag, startPoint x: 302, startPoint y: 110, endPoint x: 297, endPoint y: 99, distance: 12.5
click at [297, 99] on b "✨Fini les séances longues et fastidieuses ! Grâce à son système ingénieux, le D…" at bounding box center [370, 101] width 156 height 19
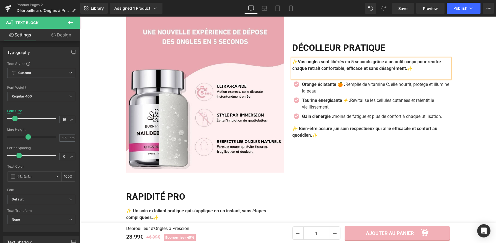
scroll to position [596, 0]
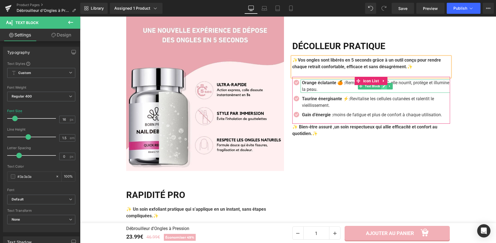
click at [384, 90] on link at bounding box center [384, 86] width 6 height 7
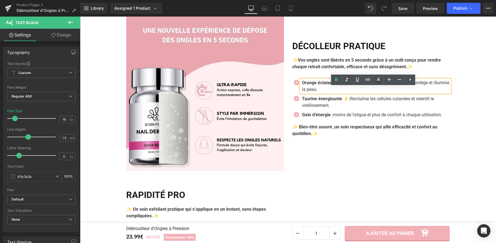
click at [335, 93] on p "Orange éclatante 🍊 : Remplie de vitamine C, elle nourrit, protège et illumine l…" at bounding box center [376, 86] width 148 height 13
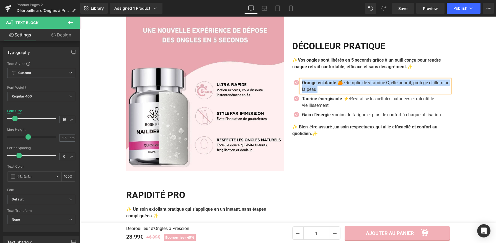
paste div
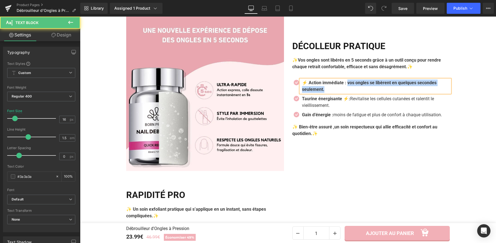
drag, startPoint x: 347, startPoint y: 91, endPoint x: 350, endPoint y: 96, distance: 6.1
click at [350, 93] on p "⚡ Action immédiate : vos ongles se libèrent en quelques secondes seulement." at bounding box center [376, 86] width 148 height 13
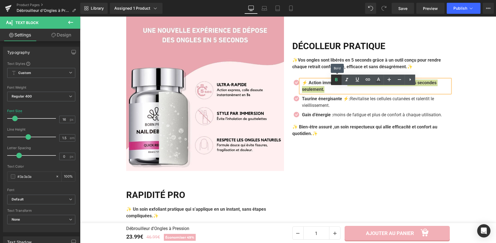
click at [333, 79] on icon at bounding box center [336, 80] width 7 height 7
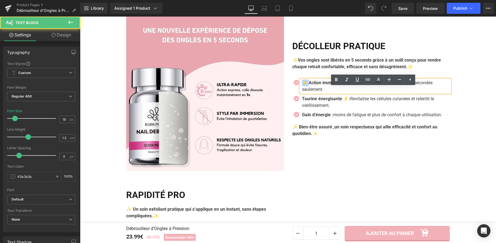
drag, startPoint x: 307, startPoint y: 90, endPoint x: 298, endPoint y: 90, distance: 8.3
click at [300, 90] on div "⚡ Action immédiate : vos ongles se libèrent en quelques secondes seulement." at bounding box center [374, 86] width 149 height 13
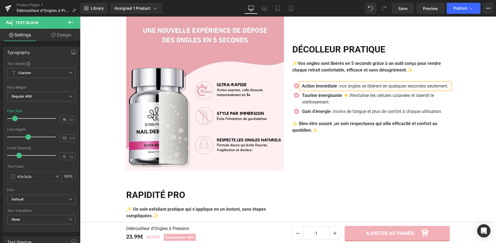
click at [338, 89] on strong "Action immédiate :" at bounding box center [321, 86] width 38 height 5
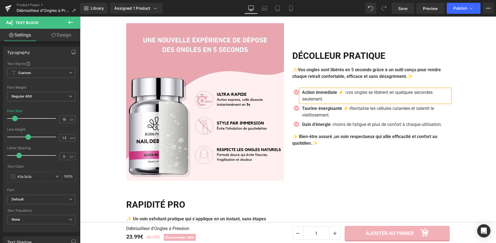
scroll to position [592, 0]
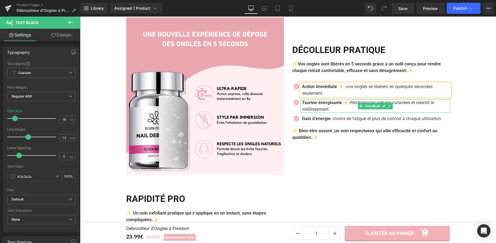
click at [329, 113] on p "Taurine énergisante ⚡: Revitalise les cellules cutanées et ralentit le vieillis…" at bounding box center [376, 106] width 148 height 13
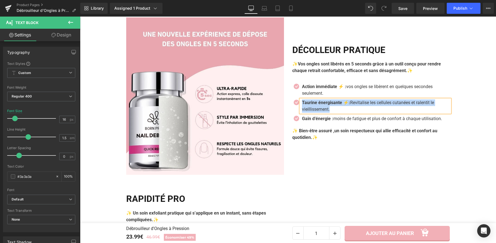
paste div
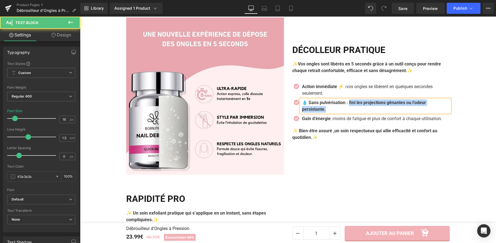
drag, startPoint x: 350, startPoint y: 110, endPoint x: 354, endPoint y: 116, distance: 6.9
click at [354, 113] on p "💧 Sans pulvérisation : fini les projections gênantes ou l’odeur persistante." at bounding box center [376, 106] width 148 height 13
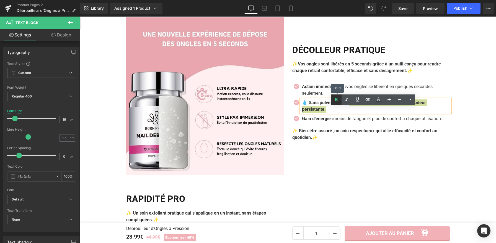
click at [334, 101] on icon at bounding box center [336, 100] width 7 height 7
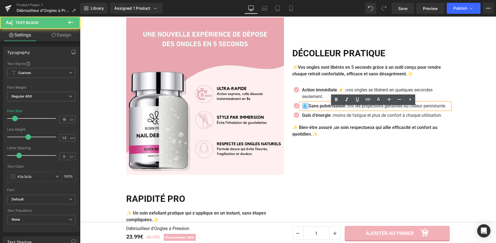
drag, startPoint x: 306, startPoint y: 110, endPoint x: 298, endPoint y: 111, distance: 7.8
click at [300, 110] on div "💧 Sans pulvérisation : fini les projections gênantes ou l’odeur persistante." at bounding box center [374, 106] width 149 height 7
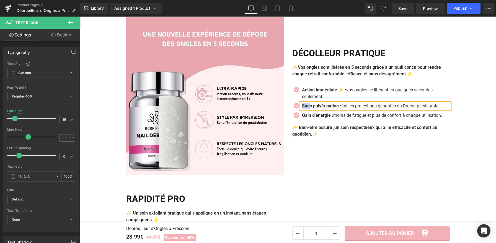
scroll to position [596, 0]
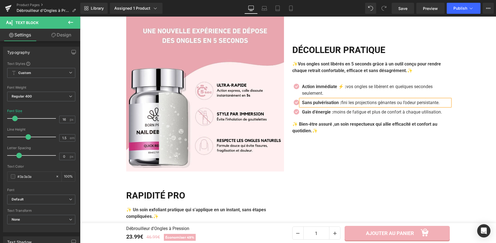
click at [340, 105] on strong "Sans pulvérisation :" at bounding box center [321, 102] width 39 height 5
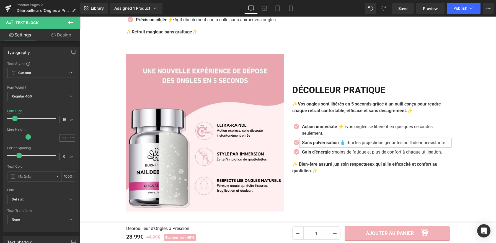
scroll to position [555, 0]
click at [413, 59] on div "Image DÉCOLLEUR PRATIQUE Heading ✨Vos ongles sont libérés en 5 seconds grâce à …" at bounding box center [288, 133] width 332 height 173
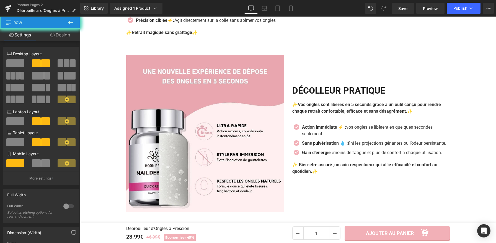
click at [413, 59] on div "Image DÉCOLLEUR PRATIQUE Heading ✨Vos ongles sont libérés en 5 seconds grâce à …" at bounding box center [288, 133] width 332 height 173
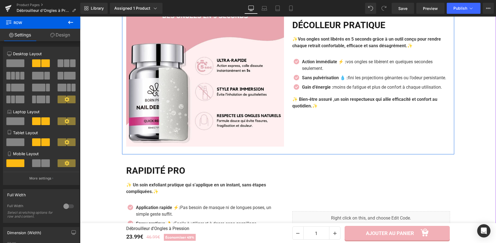
scroll to position [621, 0]
click at [80, 17] on div at bounding box center [80, 17] width 0 height 0
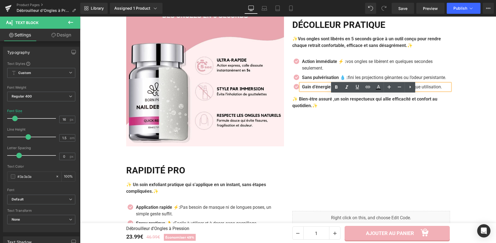
click at [340, 90] on p "Gain d’énergie : moins de fatigue et plus de confort à chaque utilisation." at bounding box center [376, 87] width 148 height 7
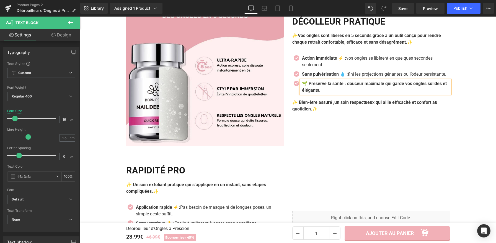
scroll to position [617, 0]
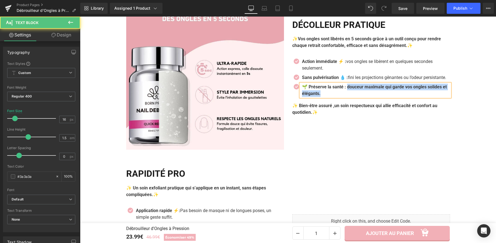
drag, startPoint x: 347, startPoint y: 98, endPoint x: 354, endPoint y: 107, distance: 12.0
click at [355, 97] on p "🌱 Préserve la santé : douceur maximale qui garde vos ongles solides et élégants." at bounding box center [376, 90] width 148 height 13
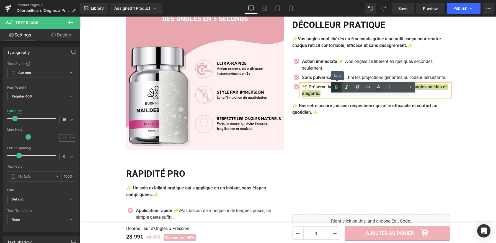
click at [335, 89] on icon at bounding box center [336, 87] width 7 height 7
drag, startPoint x: 304, startPoint y: 97, endPoint x: 301, endPoint y: 97, distance: 2.8
click at [302, 90] on strong "🌱 Préserve la santé :" at bounding box center [324, 86] width 44 height 5
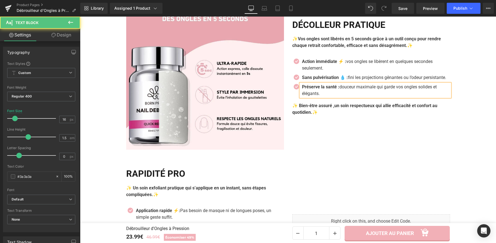
click at [338, 90] on strong "Préserve la santé :" at bounding box center [320, 86] width 37 height 5
click at [348, 80] on strong "Sans pulvérisation 💧 :" at bounding box center [325, 77] width 46 height 5
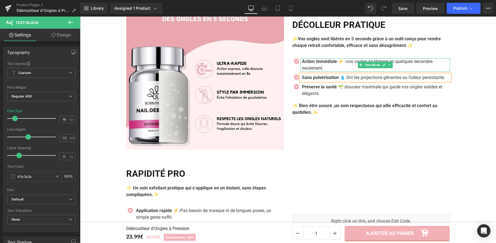
click at [345, 64] on strong "Action immédiate ⚡ :" at bounding box center [324, 61] width 44 height 5
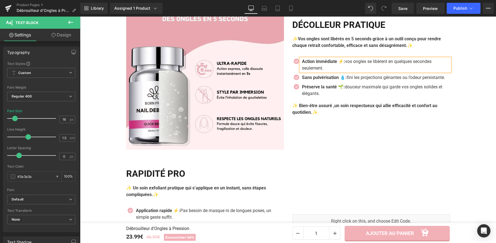
scroll to position [619, 0]
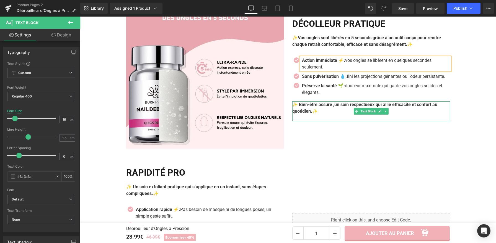
click at [384, 113] on icon at bounding box center [385, 111] width 3 height 3
click at [387, 113] on icon at bounding box center [388, 111] width 3 height 3
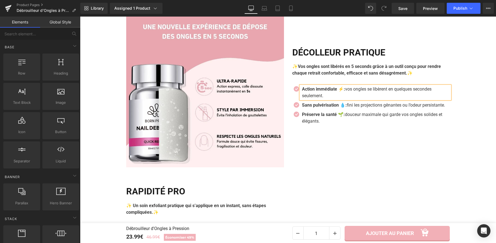
scroll to position [599, 0]
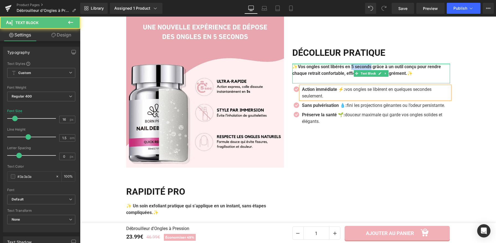
drag, startPoint x: 374, startPoint y: 71, endPoint x: 353, endPoint y: 69, distance: 20.9
click at [353, 69] on div "✨Vos ongles sont libérés en 5 seconds grâce à un outil conçu pour rendre chaque…" at bounding box center [371, 74] width 158 height 20
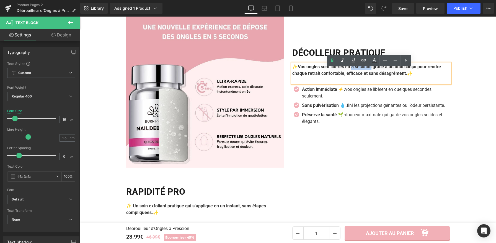
click at [472, 87] on div "Liquid +3700 clientes comblées, Nos clientes sont nos meilleures ambassadrices …" at bounding box center [288, 79] width 416 height 450
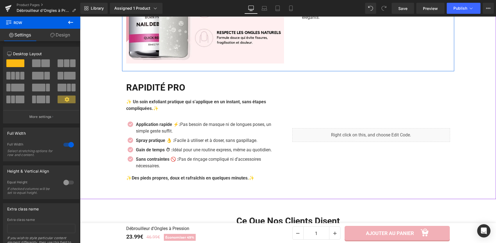
scroll to position [704, 0]
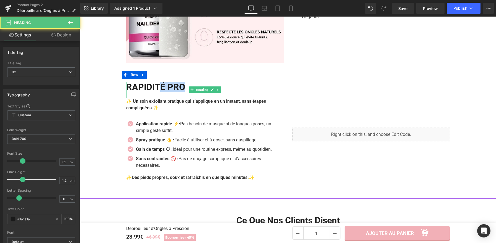
drag, startPoint x: 184, startPoint y: 94, endPoint x: 160, endPoint y: 93, distance: 23.8
click at [160, 92] on h2 "RAPIDITÉ PRO" at bounding box center [205, 87] width 158 height 11
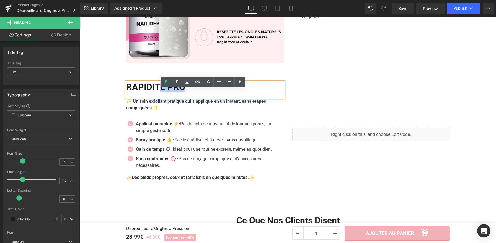
click at [191, 92] on h2 "RAPIDITÉ PRO" at bounding box center [205, 87] width 158 height 11
drag, startPoint x: 193, startPoint y: 94, endPoint x: 126, endPoint y: 96, distance: 66.7
click at [126, 92] on h2 "RAPIDITÉ PRO" at bounding box center [205, 87] width 158 height 11
copy h2 "RAPIDITÉ PRO"
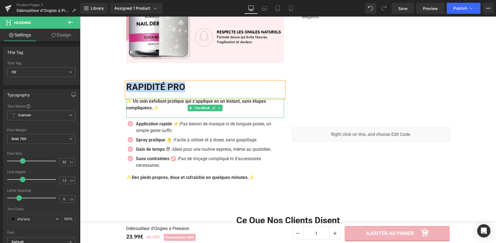
click at [153, 111] on span "✨" at bounding box center [156, 107] width 6 height 5
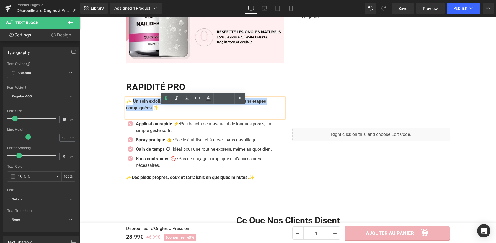
drag, startPoint x: 146, startPoint y: 115, endPoint x: 132, endPoint y: 110, distance: 14.6
click at [132, 110] on p "✨ Un soin exfoliant pratique qui s’applique en un instant, sans étapes compliqu…" at bounding box center [205, 104] width 158 height 13
paste div
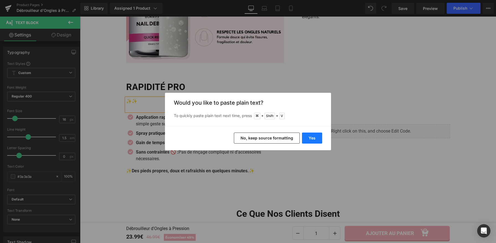
click at [315, 141] on button "Yes" at bounding box center [312, 138] width 20 height 11
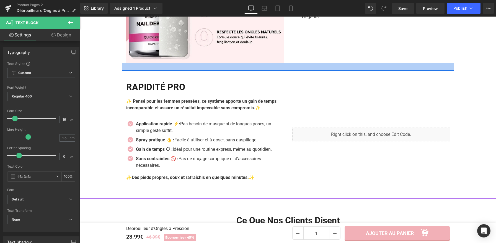
click at [80, 17] on div "40px" at bounding box center [80, 17] width 0 height 0
click at [412, 95] on div "Liquid" at bounding box center [371, 135] width 166 height 106
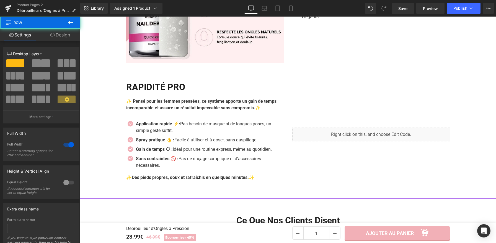
click at [442, 107] on div "Liquid" at bounding box center [371, 135] width 166 height 106
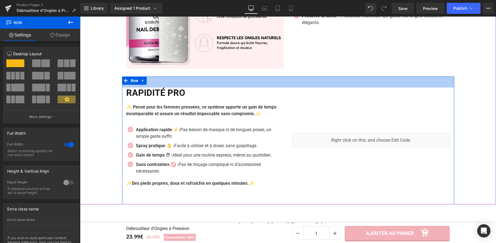
scroll to position [739, 0]
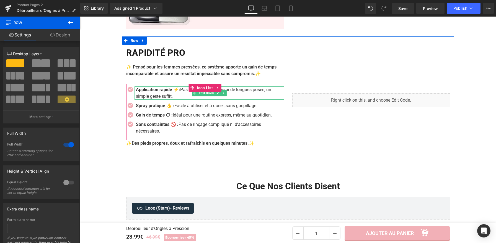
click at [170, 100] on p "Application rapide ⚡: Pas besoin de masque ni de longues poses, un simple geste…" at bounding box center [210, 93] width 148 height 13
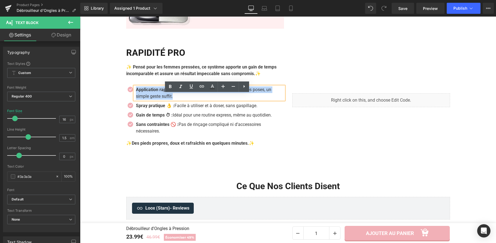
drag, startPoint x: 171, startPoint y: 105, endPoint x: 133, endPoint y: 97, distance: 39.0
click at [134, 97] on div "Application rapide ⚡: Pas besoin de masque ni de longues poses, un simple geste…" at bounding box center [208, 93] width 149 height 13
paste div
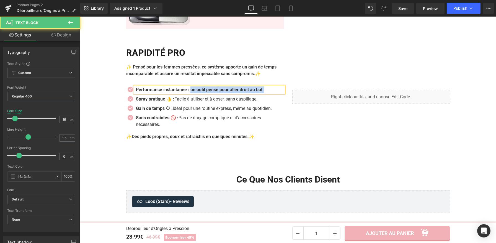
drag, startPoint x: 190, startPoint y: 97, endPoint x: 272, endPoint y: 97, distance: 81.3
click at [272, 93] on p "Performance instantanée : un outil pensé pour aller droit au but." at bounding box center [210, 90] width 148 height 7
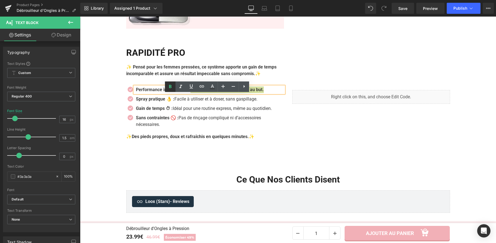
click at [171, 85] on icon at bounding box center [170, 87] width 7 height 7
click at [215, 103] on link at bounding box center [218, 99] width 6 height 7
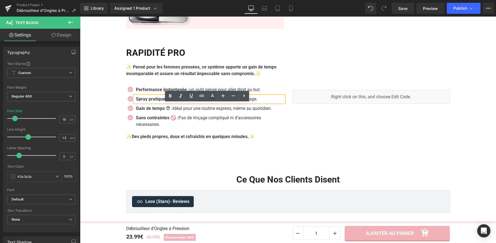
click at [179, 103] on p "Spray pratique 👌 : Facile à utiliser et à doser, sans gaspillage." at bounding box center [210, 99] width 148 height 7
paste div
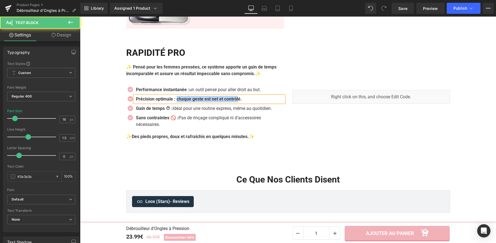
drag, startPoint x: 177, startPoint y: 108, endPoint x: 244, endPoint y: 109, distance: 66.7
click at [242, 102] on b "Précision optimale : chaque geste est net et contrôlé." at bounding box center [189, 99] width 106 height 5
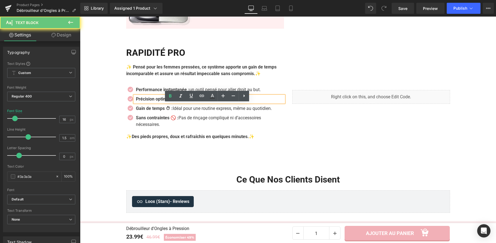
click at [242, 102] on b "Précision optimale : chaque geste est net et contrôlé." at bounding box center [189, 99] width 106 height 5
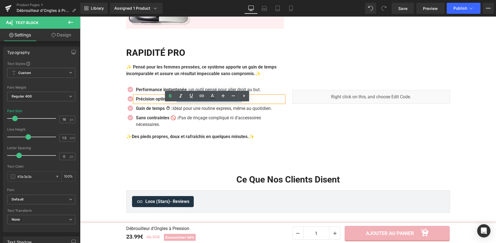
drag, startPoint x: 250, startPoint y: 109, endPoint x: 176, endPoint y: 107, distance: 73.9
click at [176, 103] on p "Précision optimale : chaque geste est net et contrôlé." at bounding box center [210, 99] width 148 height 7
click at [171, 97] on icon at bounding box center [170, 95] width 2 height 3
click at [177, 112] on p "Gain de temps ⏱ : Idéal pour une routine express, même au quotidien." at bounding box center [210, 108] width 148 height 7
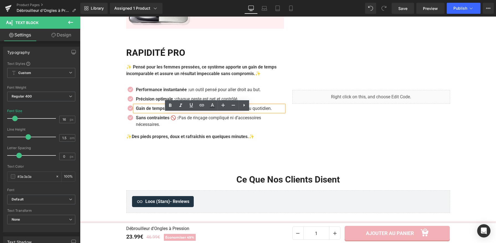
click at [276, 112] on p "Gain de temps ⏱ : Idéal pour une routine express, même au quotidien." at bounding box center [210, 108] width 148 height 7
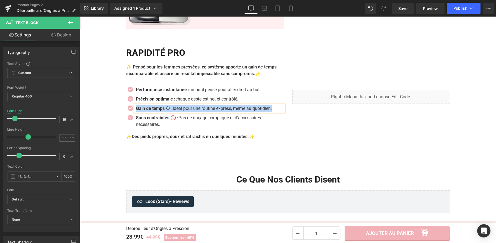
paste div
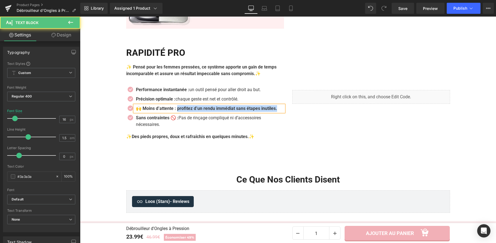
click at [182, 112] on p "🙌 Moins d’attente : profitez d’un rendu immédiat sans étapes inutiles." at bounding box center [210, 108] width 148 height 7
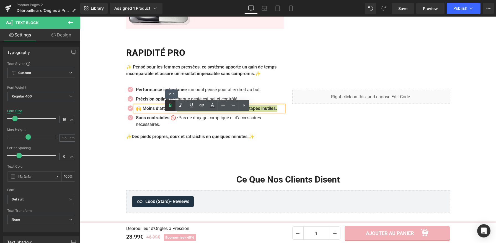
click at [172, 107] on icon at bounding box center [170, 105] width 7 height 7
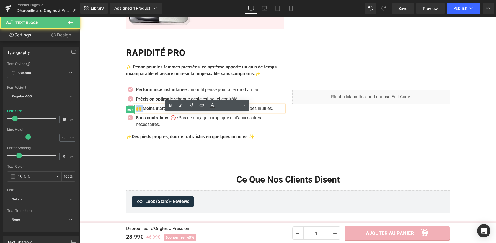
drag, startPoint x: 140, startPoint y: 117, endPoint x: 129, endPoint y: 116, distance: 11.1
click at [129, 112] on li "Icon 🙌 Moins d’attente : profitez d’un rendu immédiat sans étapes inutiles. Tex…" at bounding box center [205, 108] width 158 height 7
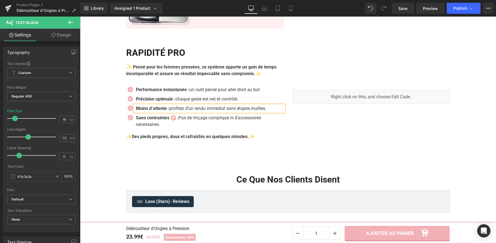
click at [168, 111] on strong "Moins d’attente :" at bounding box center [152, 108] width 33 height 5
click at [239, 139] on strong "✨Des pieds propres, doux et rafraîchis en quelques minutes." at bounding box center [187, 136] width 123 height 5
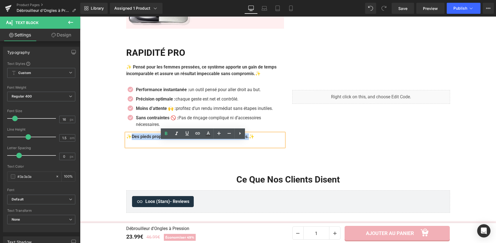
drag, startPoint x: 253, startPoint y: 146, endPoint x: 129, endPoint y: 144, distance: 123.1
click at [129, 140] on p "✨Des pieds propres, doux et rafraîchis en quelques minutes. ✨" at bounding box center [205, 137] width 158 height 7
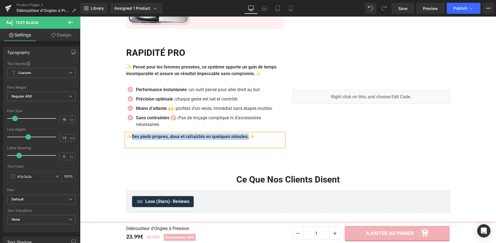
paste div
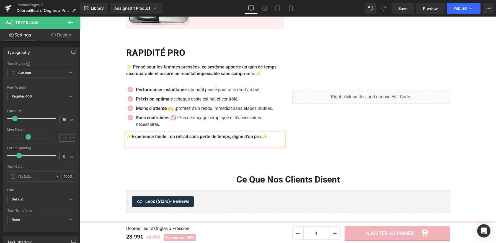
click at [170, 139] on strong "✨Expérience fluide : un retrait sans perte de temps, digne d’un pro." at bounding box center [194, 136] width 136 height 5
click at [399, 10] on span "Save" at bounding box center [402, 9] width 9 height 6
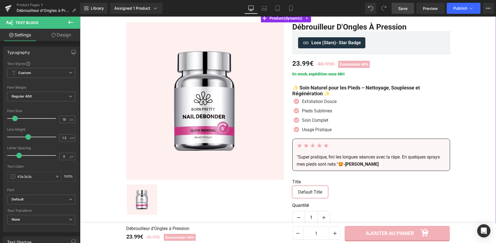
scroll to position [0, 0]
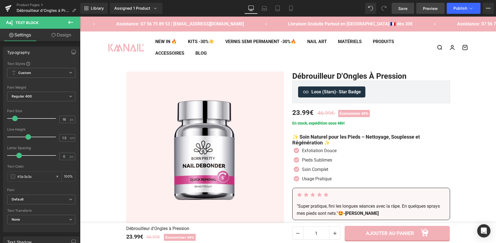
click at [436, 7] on span "Preview" at bounding box center [430, 9] width 15 height 6
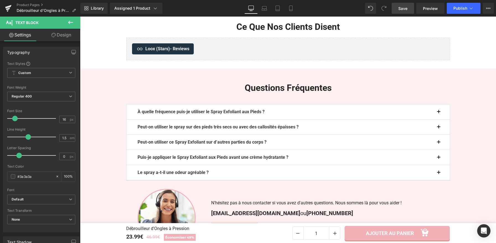
scroll to position [750, 0]
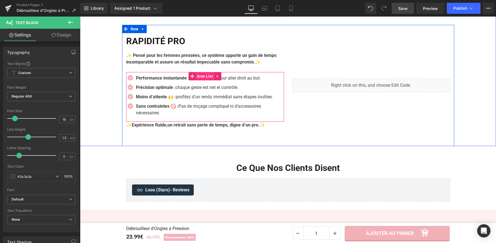
click at [202, 80] on span "Icon List" at bounding box center [205, 76] width 19 height 8
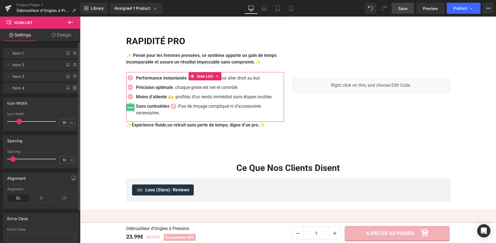
click at [74, 91] on span at bounding box center [75, 88] width 7 height 7
click at [69, 89] on button "Delete" at bounding box center [68, 88] width 17 height 7
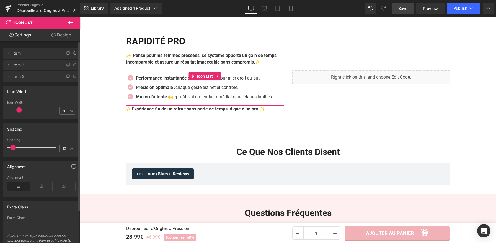
scroll to position [742, 0]
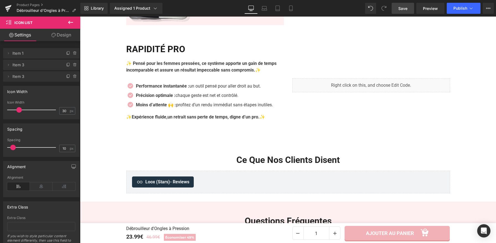
click at [404, 7] on span "Save" at bounding box center [402, 9] width 9 height 6
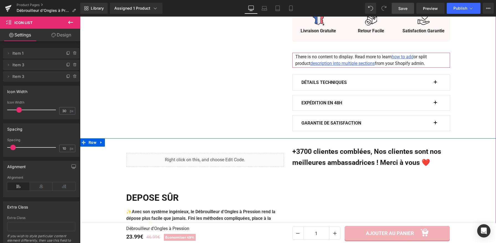
scroll to position [327, 0]
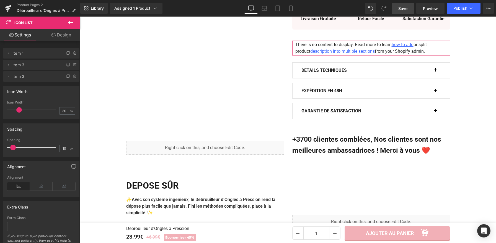
click at [435, 70] on button "button" at bounding box center [438, 70] width 6 height 15
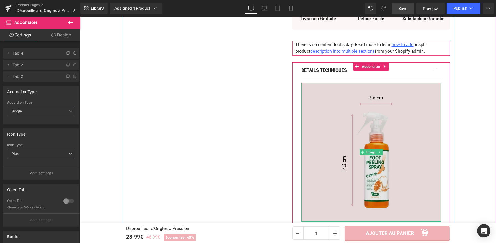
click at [360, 120] on img at bounding box center [370, 152] width 139 height 139
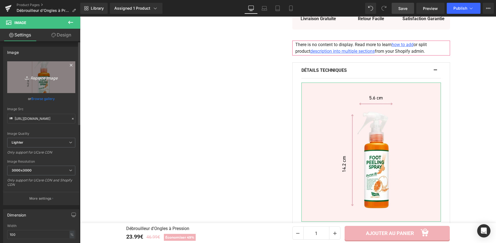
click at [42, 68] on link "Replace Image" at bounding box center [41, 77] width 68 height 32
type input "C:\fakepath\Débrouilleur d'Ongles à Pression (6).webp"
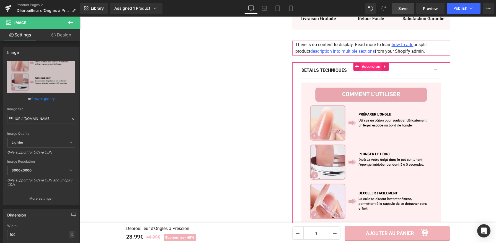
click at [375, 66] on span "Accordion" at bounding box center [370, 67] width 21 height 8
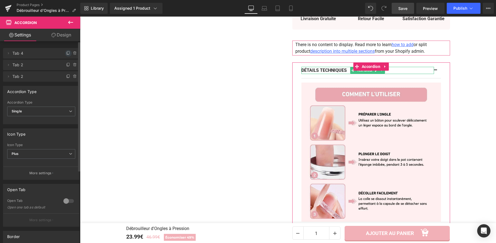
click at [66, 54] on icon at bounding box center [68, 53] width 4 height 4
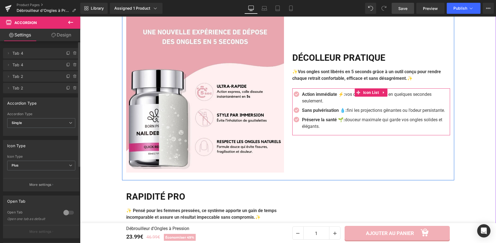
scroll to position [616, 0]
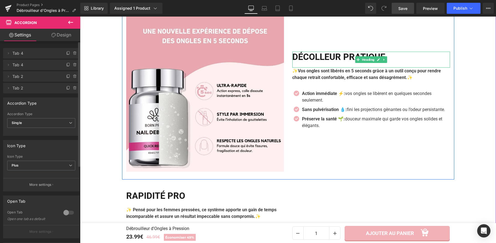
click at [345, 62] on h2 "DÉCOLLEUR PRATIQUE" at bounding box center [371, 57] width 158 height 11
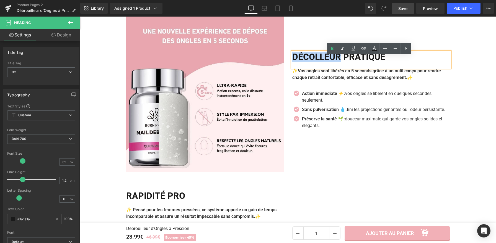
drag, startPoint x: 345, startPoint y: 61, endPoint x: 292, endPoint y: 63, distance: 52.8
click at [292, 62] on h2 "DÉCOLLEUR PRATIQUE" at bounding box center [371, 57] width 158 height 11
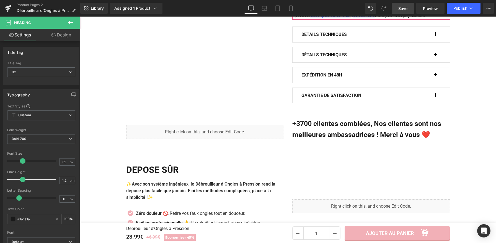
scroll to position [308, 0]
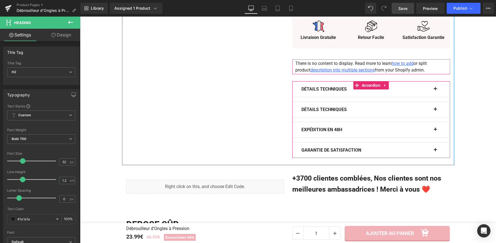
click at [438, 89] on button "button" at bounding box center [438, 89] width 6 height 15
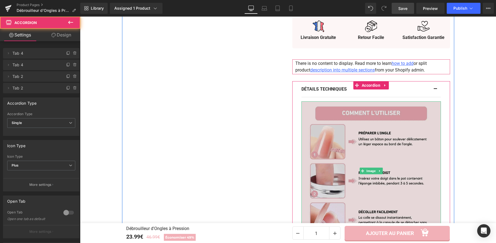
drag, startPoint x: 375, startPoint y: 138, endPoint x: 356, endPoint y: 131, distance: 20.7
click at [375, 138] on img at bounding box center [370, 171] width 139 height 139
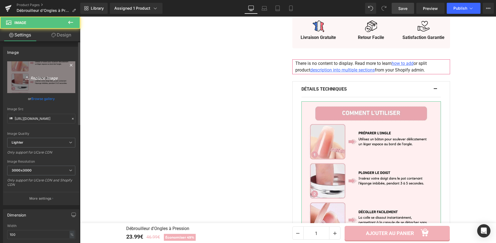
click at [44, 71] on link "Replace Image" at bounding box center [41, 77] width 68 height 32
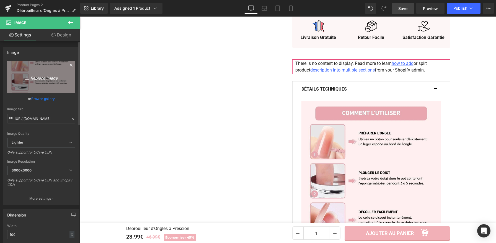
type input "C:\fakepath\Débrouilleur d'Ongles à Pression (7).webp"
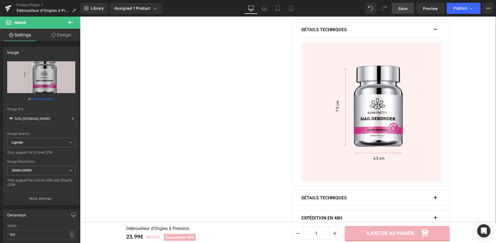
scroll to position [369, 0]
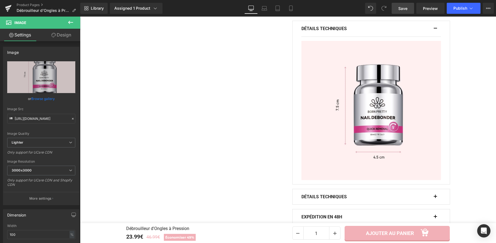
click at [71, 20] on icon at bounding box center [70, 22] width 7 height 7
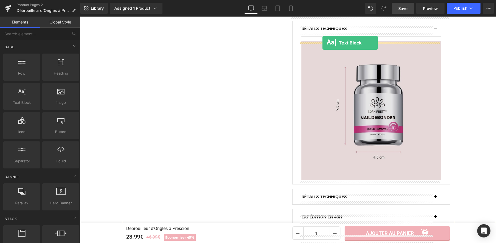
drag, startPoint x: 141, startPoint y: 114, endPoint x: 322, endPoint y: 43, distance: 194.3
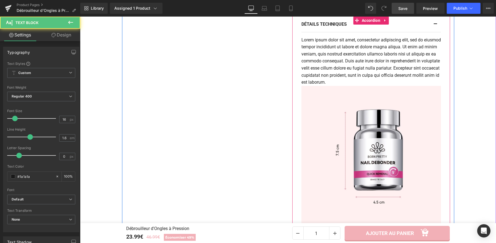
scroll to position [353, 0]
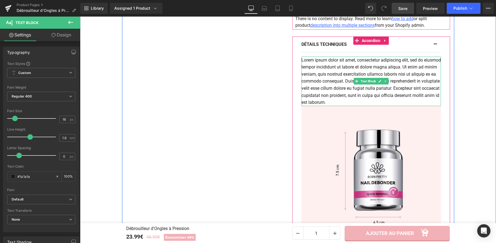
click at [397, 103] on p "Lorem ipsum dolor sit amet, consectetur adipiscing elit, sed do eiusmod tempor …" at bounding box center [370, 82] width 139 height 50
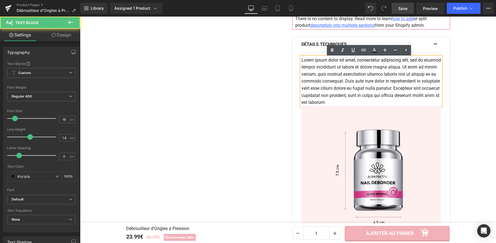
click at [397, 103] on p "Lorem ipsum dolor sit amet, consectetur adipiscing elit, sed do eiusmod tempor …" at bounding box center [370, 82] width 139 height 50
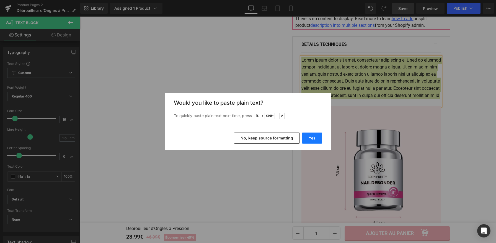
click at [309, 141] on button "Yes" at bounding box center [312, 138] width 20 height 11
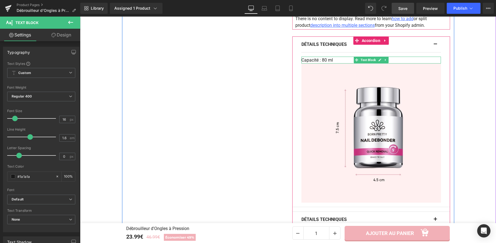
click at [336, 59] on p "Capacité : 80 ml" at bounding box center [370, 60] width 139 height 7
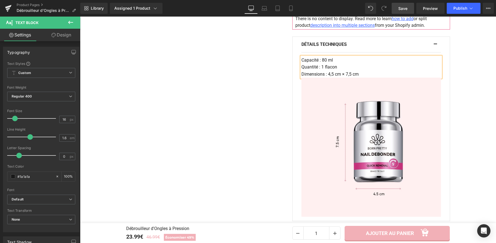
click at [343, 76] on p "Dimensions : 4,5 cm × 7,5 cm" at bounding box center [370, 74] width 139 height 7
click at [331, 75] on p "Dimensions : 4,5 X 7,5 cm" at bounding box center [370, 74] width 139 height 7
click at [342, 77] on p "Dimensions : 4.5 X 7,5 cm" at bounding box center [370, 74] width 139 height 7
click at [385, 76] on p "Dimensions : 4.5 X 7.5 cm" at bounding box center [370, 74] width 139 height 7
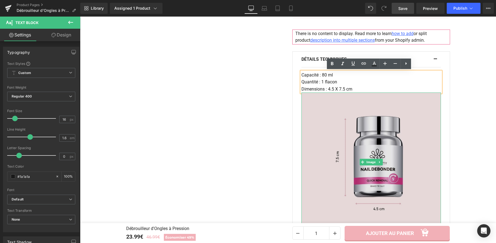
scroll to position [338, 0]
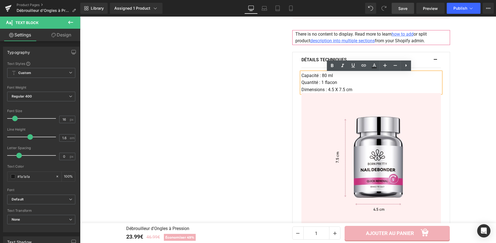
click at [336, 90] on p "Dimensions : 4.5 X 7.5 cm" at bounding box center [370, 89] width 139 height 7
click at [334, 90] on p "Dimensions : 4.5 x 7.5 cm" at bounding box center [370, 89] width 139 height 7
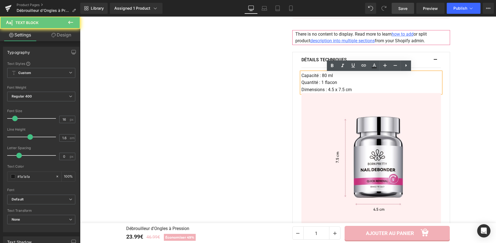
click at [333, 91] on p "Dimensions : 4.5 x 7.5 cm" at bounding box center [370, 89] width 139 height 7
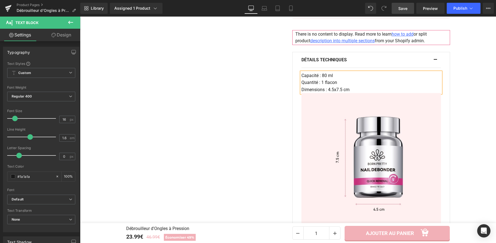
click at [358, 85] on p "Quantité : 1 flacon" at bounding box center [370, 82] width 139 height 7
click at [335, 92] on p "Dimensions : 4.5x7.5 cm" at bounding box center [370, 89] width 139 height 7
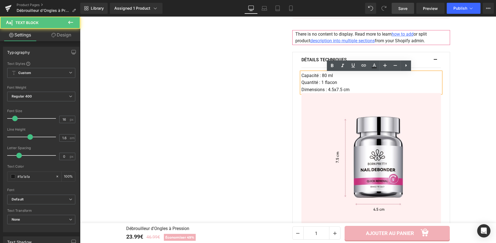
click at [334, 91] on p "Dimensions : 4.5x7.5 cm" at bounding box center [370, 89] width 139 height 7
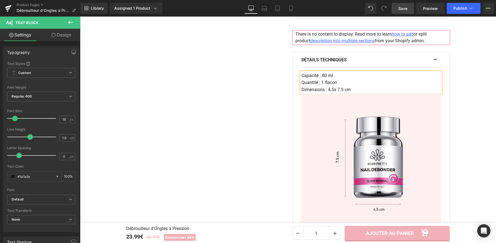
click at [332, 91] on p "Dimensions : 4.5x 7.5 cm" at bounding box center [370, 89] width 139 height 7
click at [357, 92] on p "Dimensions : 4.5 x 7.5 cm" at bounding box center [370, 89] width 139 height 7
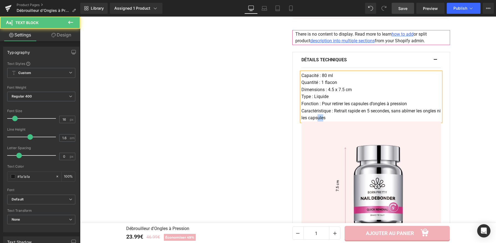
click at [320, 118] on p "Caractéristique : Retrait rapide en 5 secondes, sans abîmer les ongles ni les c…" at bounding box center [370, 115] width 139 height 14
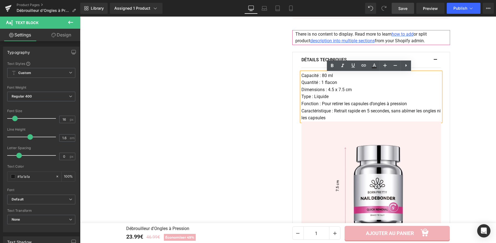
drag, startPoint x: 330, startPoint y: 119, endPoint x: 298, endPoint y: 113, distance: 32.9
click at [301, 113] on div "Capacité : 80 ml Quantité : 1 flacon Dimensions : 4.5 x 7.5 cm Type : Liquide F…" at bounding box center [370, 97] width 139 height 50
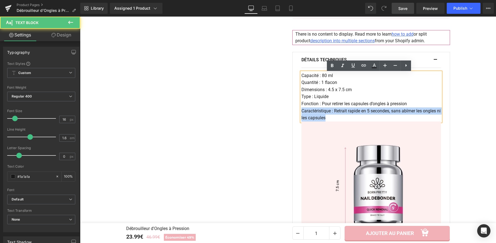
drag, startPoint x: 305, startPoint y: 113, endPoint x: 330, endPoint y: 119, distance: 26.2
click at [330, 119] on p "Caractéristique : Retrait rapide en 5 secondes, sans abîmer les ongles ni les c…" at bounding box center [370, 115] width 139 height 14
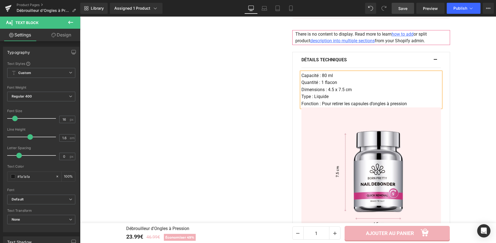
drag, startPoint x: 401, startPoint y: 10, endPoint x: 319, endPoint y: 5, distance: 82.3
click at [401, 10] on span "Save" at bounding box center [402, 9] width 9 height 6
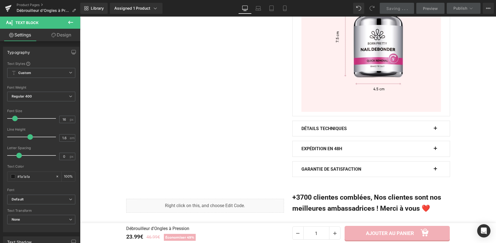
scroll to position [475, 0]
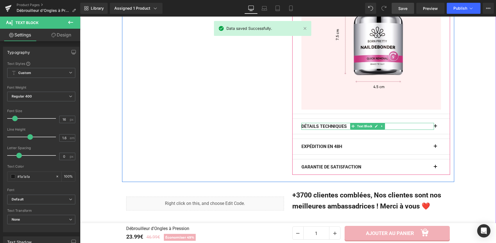
click at [345, 128] on b "Détails Techniques" at bounding box center [323, 126] width 45 height 5
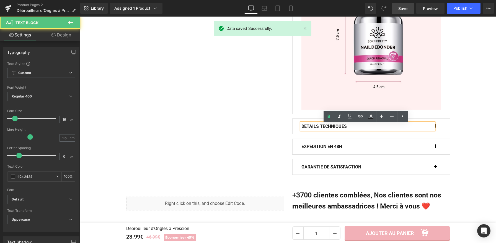
click at [352, 128] on p "Détails Techniques" at bounding box center [367, 126] width 133 height 7
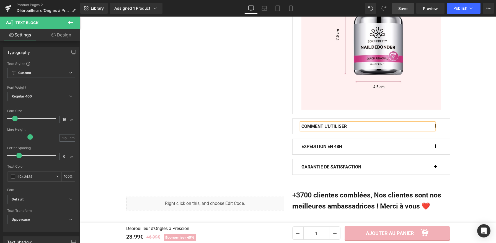
click at [435, 126] on button "button" at bounding box center [438, 126] width 6 height 15
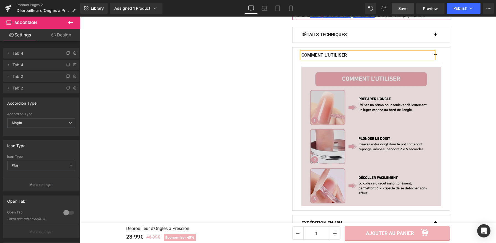
scroll to position [373, 0]
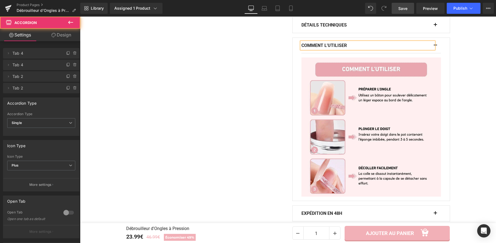
click at [435, 45] on button "button" at bounding box center [438, 45] width 6 height 15
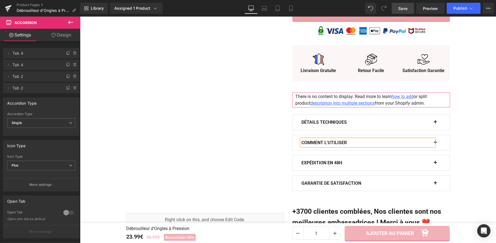
scroll to position [275, 0]
click at [402, 9] on span "Save" at bounding box center [402, 9] width 9 height 6
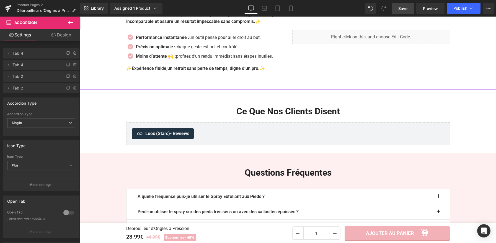
scroll to position [870, 0]
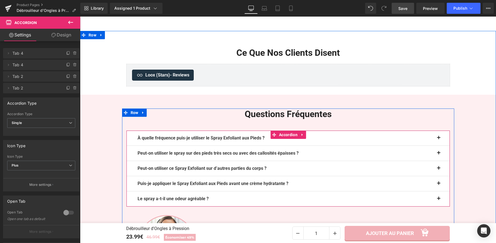
click at [438, 146] on button "button" at bounding box center [443, 138] width 11 height 15
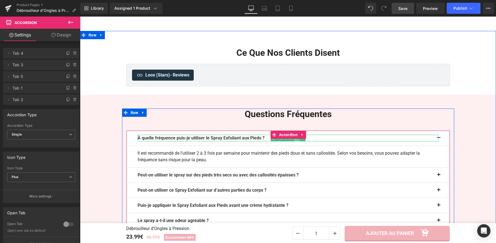
click at [294, 142] on link at bounding box center [297, 138] width 6 height 7
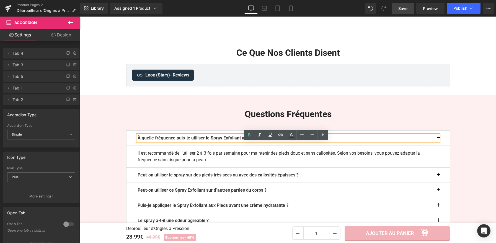
click at [283, 142] on p "À quelle fréquence puis-je utiliser le Spray Exfoliant aux Pieds ?" at bounding box center [287, 138] width 301 height 7
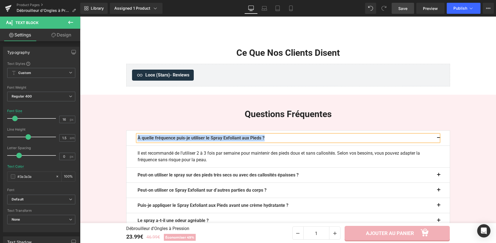
paste div
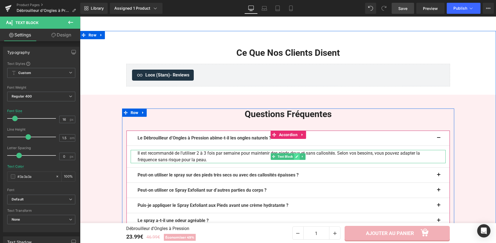
click at [295, 159] on icon at bounding box center [296, 156] width 3 height 3
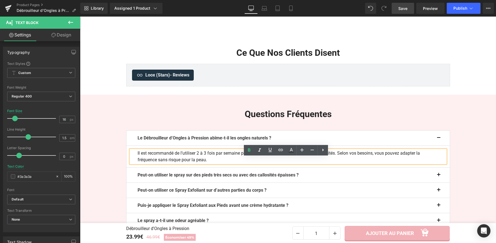
click at [224, 163] on p "Il est recommandé de l’utiliser 2 à 3 fois par semaine pour maintenir des pieds…" at bounding box center [287, 156] width 301 height 13
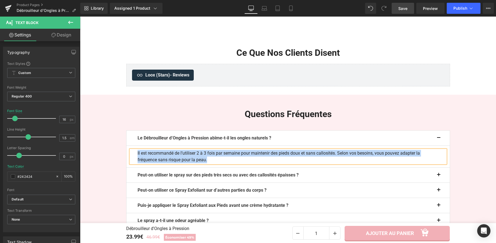
paste div
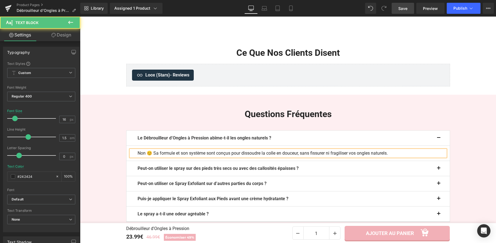
click at [151, 157] on p "Non 😊 Sa formule et son système sont conçus pour dissoudre la colle en douceur,…" at bounding box center [287, 153] width 301 height 7
click at [440, 146] on button "button" at bounding box center [443, 138] width 11 height 15
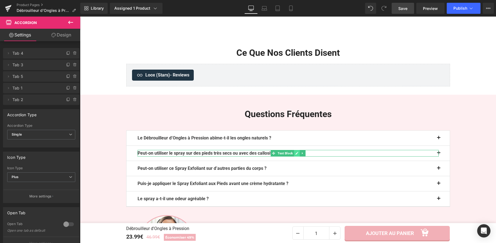
click at [295, 155] on icon at bounding box center [296, 153] width 3 height 3
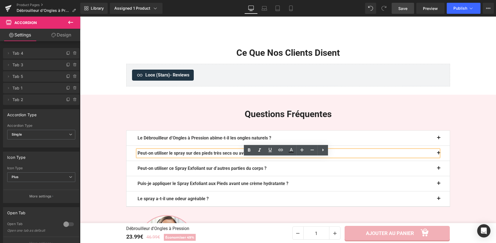
click at [295, 156] on b "Peut-on utiliser le spray sur des pieds très secs ou avec des callosités épaiss…" at bounding box center [217, 153] width 161 height 5
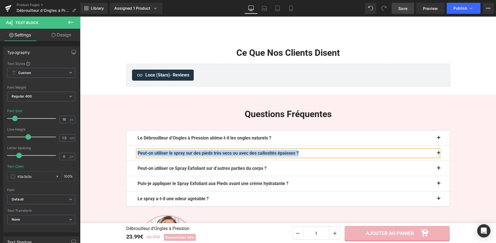
paste div
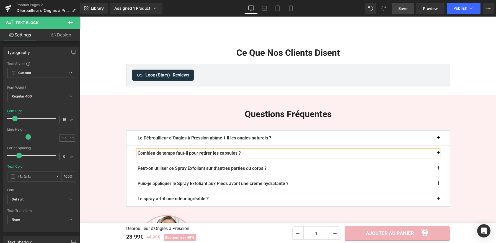
click at [438, 161] on button "button" at bounding box center [443, 153] width 11 height 15
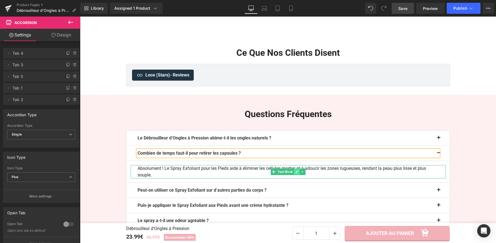
click at [295, 174] on icon at bounding box center [296, 171] width 3 height 3
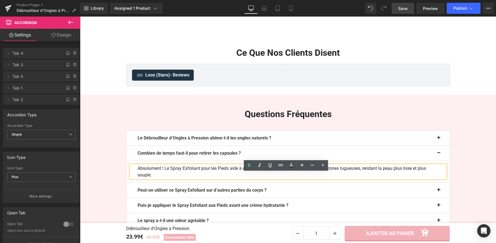
click at [233, 179] on p "Absolument ! Le Spray Exfoliant pour les Pieds aide à éliminer les cellules mor…" at bounding box center [287, 171] width 301 height 13
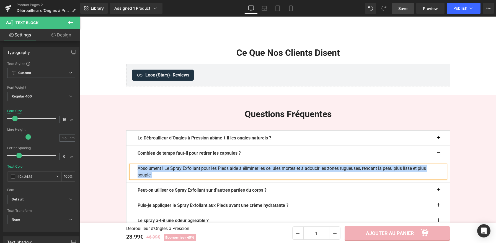
paste div
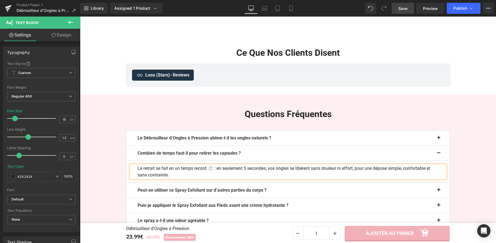
click at [214, 178] on p "Le retrait se fait en un temps record ⏱️ : en seulement 5 secondes, vos ongles …" at bounding box center [287, 171] width 301 height 13
click at [438, 155] on span "button" at bounding box center [438, 155] width 0 height 0
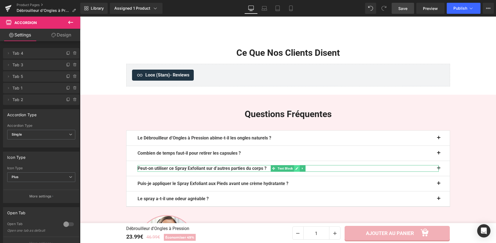
click at [295, 170] on icon at bounding box center [296, 168] width 3 height 3
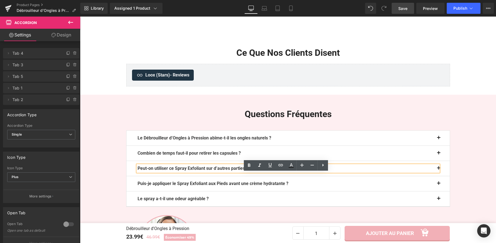
click at [286, 172] on p "Peut-on utiliser ce Spray Exfoliant sur d’autres parties du corps ?" at bounding box center [287, 168] width 301 height 7
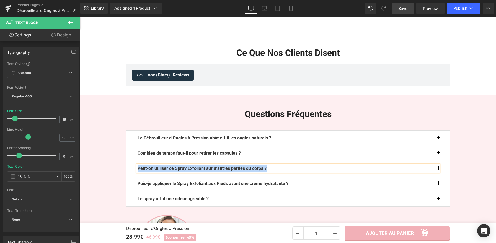
paste div
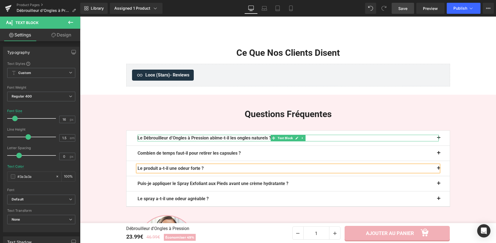
click at [168, 141] on b "Le Débrouilleur d’Ongles à Pression abîme-t-il les ongles naturels ?" at bounding box center [204, 138] width 134 height 5
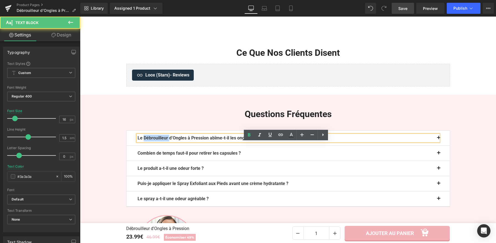
drag, startPoint x: 168, startPoint y: 146, endPoint x: 142, endPoint y: 144, distance: 26.9
click at [142, 141] on b "Le Débrouilleur d’Ongles à Pression abîme-t-il les ongles naturels ?" at bounding box center [204, 138] width 134 height 5
copy b "Débrouilleur"
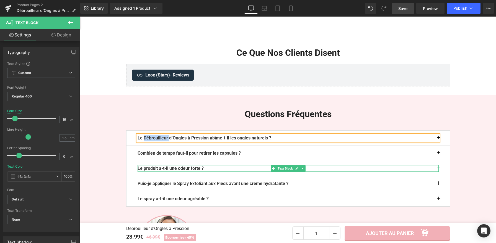
click at [157, 171] on b "Le produit a-t-il une odeur forte ?" at bounding box center [170, 168] width 66 height 5
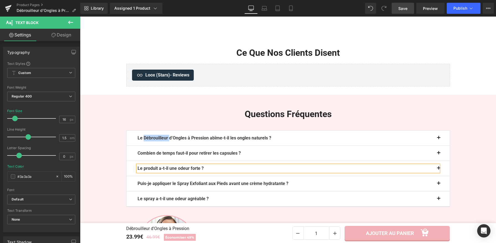
click at [157, 171] on b "Le produit a-t-il une odeur forte ?" at bounding box center [170, 168] width 66 height 5
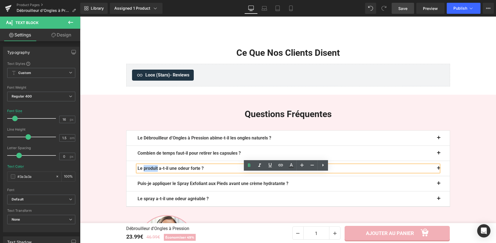
drag, startPoint x: 157, startPoint y: 176, endPoint x: 141, endPoint y: 175, distance: 15.8
click at [141, 171] on b "Le produit a-t-il une odeur forte ?" at bounding box center [170, 168] width 66 height 5
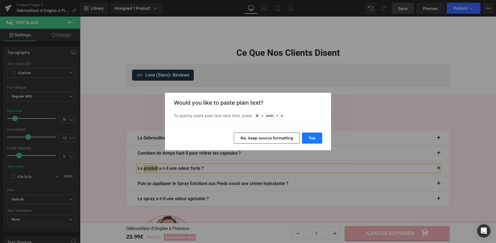
click at [308, 139] on button "Yes" at bounding box center [312, 138] width 20 height 11
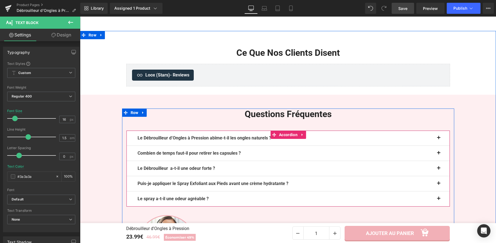
click at [438, 176] on button "button" at bounding box center [443, 168] width 11 height 15
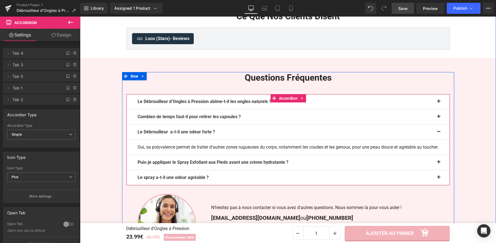
scroll to position [953, 0]
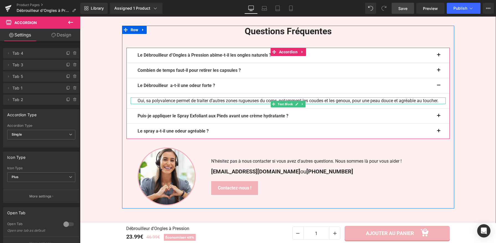
click at [152, 104] on p "Oui, sa polyvalence permet de traiter d’autres zones rugueuses du corps, notamm…" at bounding box center [287, 101] width 301 height 7
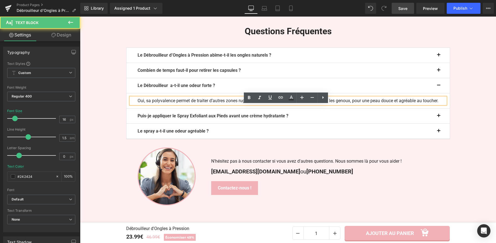
click at [152, 104] on p "Oui, sa polyvalence permet de traiter d’autres zones rugueuses du corps, notamm…" at bounding box center [287, 101] width 301 height 7
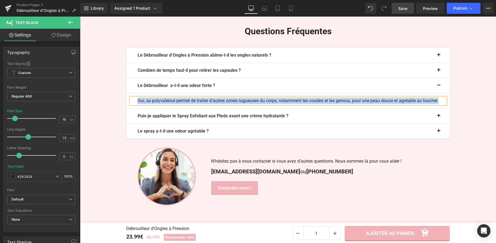
paste div
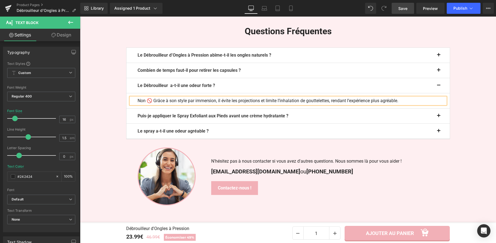
click at [151, 104] on p "Non 🚫 Grâce à son style par immersion, il évite les projections et limite l’inh…" at bounding box center [287, 101] width 301 height 7
click at [439, 91] on button "button" at bounding box center [443, 85] width 11 height 15
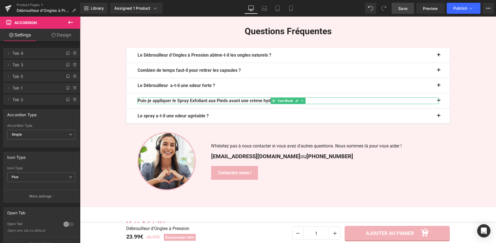
click at [224, 103] on b "Puis-je appliquer le Spray Exfoliant aux Pieds avant une crème hydratante ?" at bounding box center [212, 100] width 151 height 5
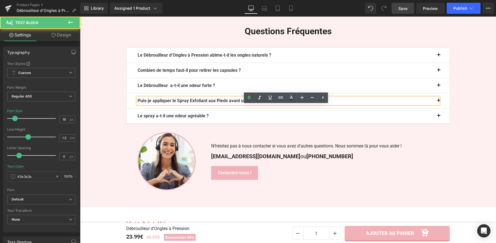
click at [258, 103] on b "Puis-je appliquer le Spray Exfoliant aux Pieds avant une crème hydratante ?" at bounding box center [212, 100] width 151 height 5
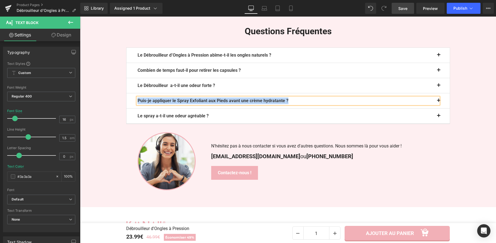
paste div
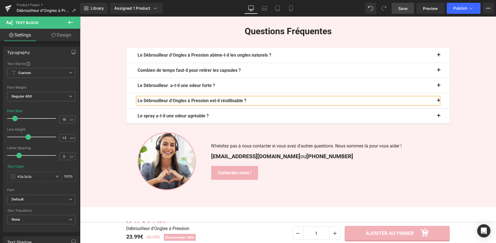
click at [438, 102] on span "button" at bounding box center [438, 102] width 0 height 0
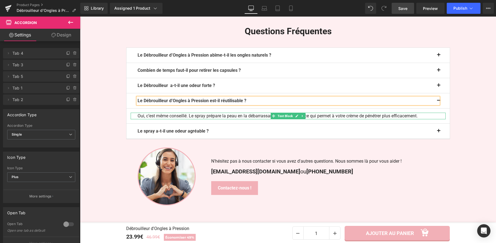
click at [164, 120] on p "Oui, c’est même conseillé. Le spray prépare la peau en la débarrassant des impu…" at bounding box center [287, 116] width 301 height 7
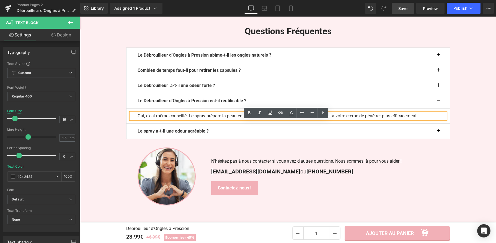
click at [164, 120] on p "Oui, c’est même conseillé. Le spray prépare la peau en la débarrassant des impu…" at bounding box center [287, 116] width 301 height 7
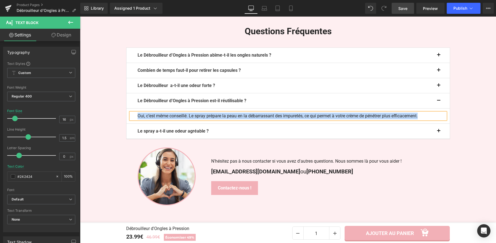
paste div
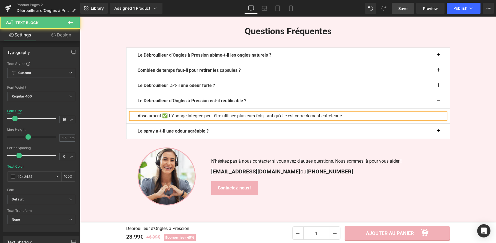
click at [166, 120] on p "Absolument ✅ L’éponge intégrée peut être utilisée plusieurs fois, tant qu’elle …" at bounding box center [287, 116] width 301 height 7
click at [438, 106] on button "button" at bounding box center [443, 101] width 11 height 15
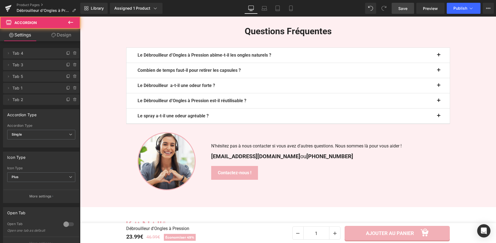
click at [438, 123] on button "button" at bounding box center [443, 116] width 11 height 15
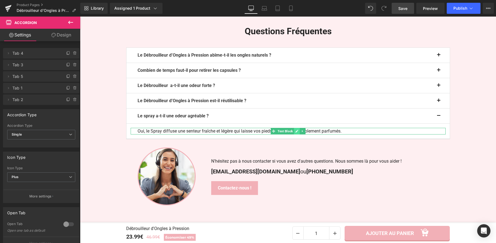
click at [295, 133] on icon at bounding box center [296, 131] width 3 height 3
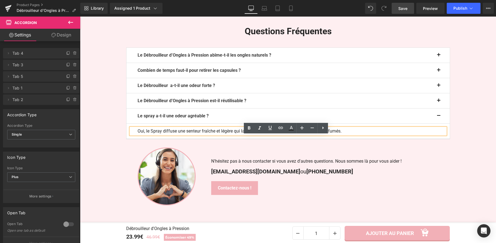
click at [295, 135] on p "Oui, le Spray diffuse une senteur fraîche et légère qui laisse vos pieds propre…" at bounding box center [287, 131] width 301 height 7
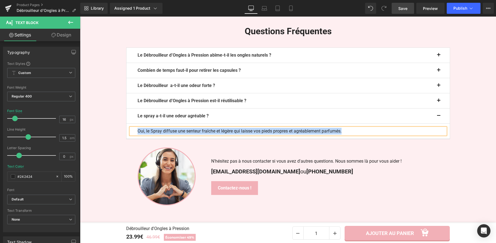
paste div
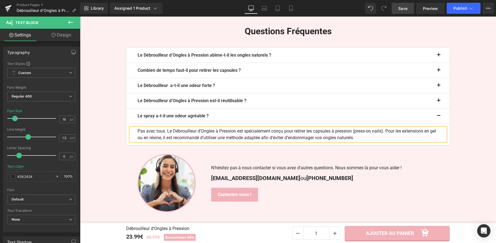
click at [438, 122] on button "button" at bounding box center [443, 116] width 11 height 15
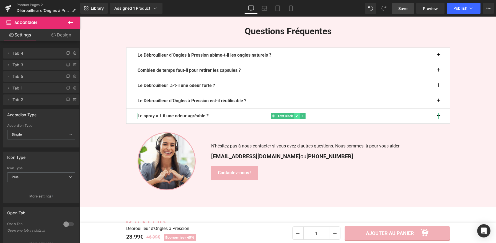
click at [295, 118] on icon at bounding box center [296, 116] width 3 height 3
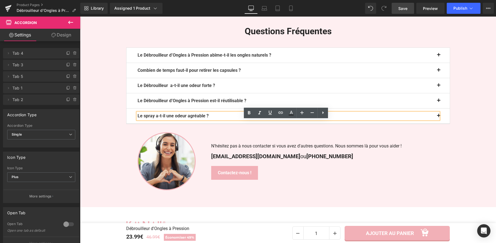
click at [294, 120] on p "Le spray a-t-il une odeur agréable ?" at bounding box center [287, 116] width 301 height 7
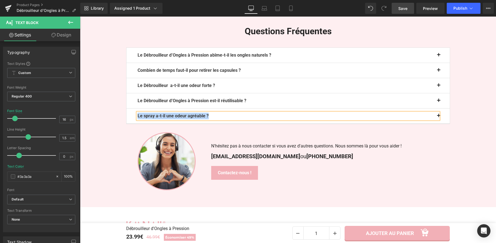
paste div
click at [172, 119] on b "Peut-on utiliser le Débrouilleur d’Ongles à Pression avec tous les types de fau…" at bounding box center [224, 115] width 174 height 5
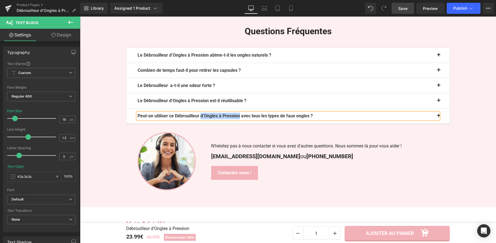
drag, startPoint x: 245, startPoint y: 123, endPoint x: 202, endPoint y: 123, distance: 42.9
click at [202, 119] on b "Peut-on utiliser ce Débrouilleur d’Ongles à Pression avec tous les types de fau…" at bounding box center [224, 115] width 175 height 5
click at [401, 6] on span "Save" at bounding box center [402, 9] width 9 height 6
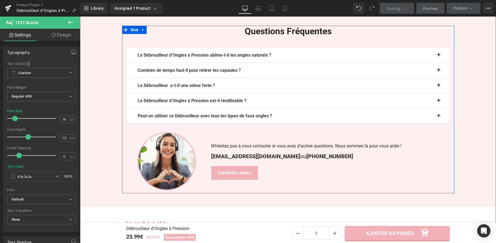
scroll to position [0, 0]
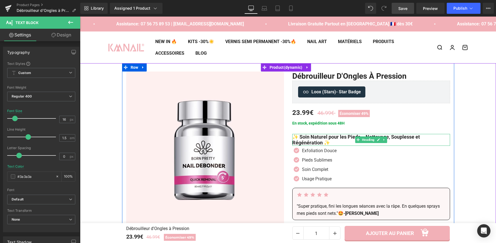
click at [323, 144] on h1 "✨ Soin Naturel pour les Pieds – Nettoyage, Souplesse et Régénération ✨" at bounding box center [371, 140] width 158 height 12
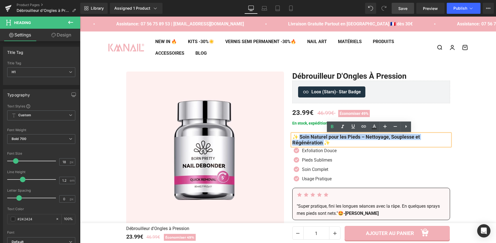
drag, startPoint x: 323, startPoint y: 144, endPoint x: 298, endPoint y: 139, distance: 25.1
click at [298, 139] on h1 "✨ Soin Naturel pour les Pieds – Nettoyage, Souplesse et Régénération ✨" at bounding box center [371, 140] width 158 height 12
paste div
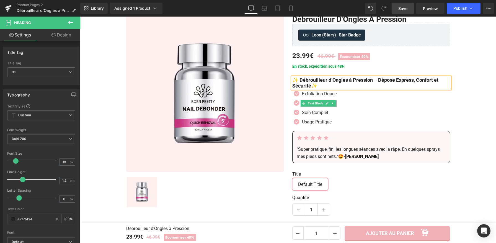
scroll to position [46, 0]
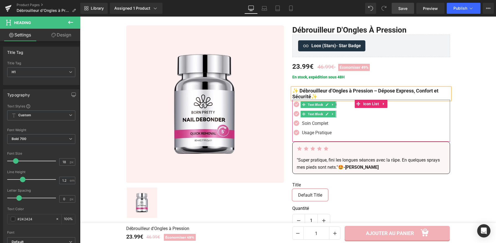
click at [325, 103] on icon at bounding box center [326, 104] width 3 height 3
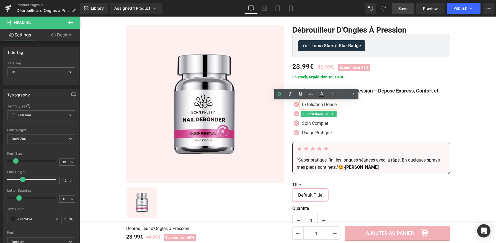
click at [331, 106] on p "Exfoliation Douce" at bounding box center [319, 105] width 35 height 7
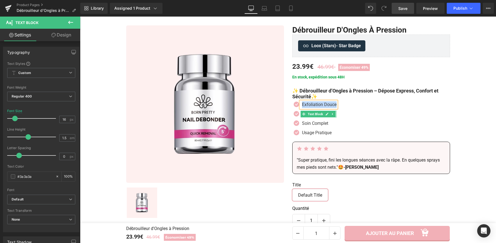
paste div
click at [324, 125] on icon at bounding box center [324, 123] width 3 height 3
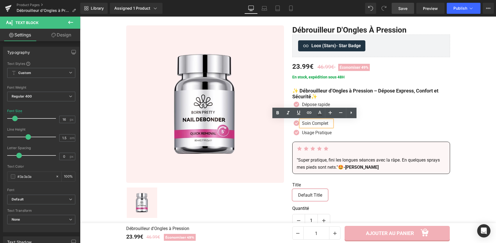
click at [324, 125] on p "Soin Complet" at bounding box center [317, 123] width 30 height 7
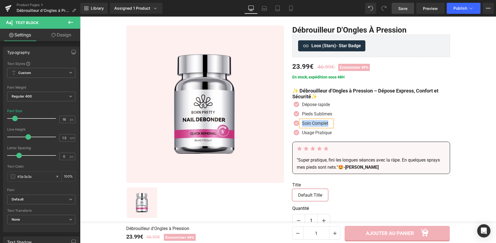
paste div
click at [327, 115] on link at bounding box center [327, 114] width 6 height 7
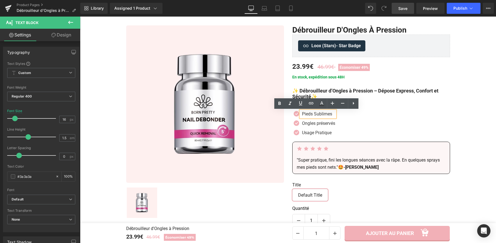
click at [327, 115] on p "Pieds Sublimes" at bounding box center [318, 114] width 33 height 7
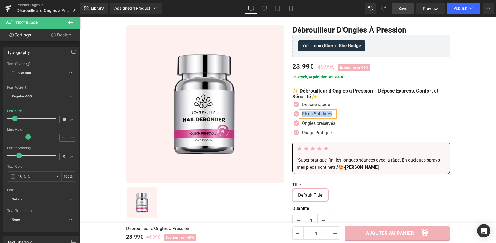
paste div
click at [326, 134] on icon at bounding box center [327, 133] width 3 height 3
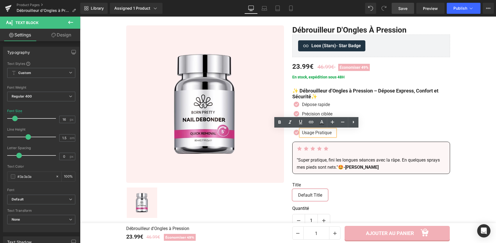
click at [325, 134] on p "Usage Pratique" at bounding box center [318, 133] width 33 height 7
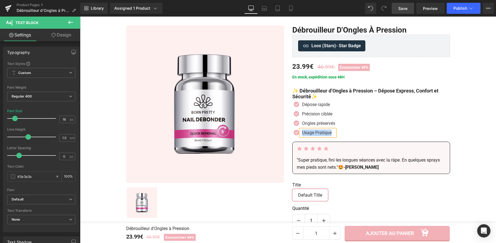
paste div
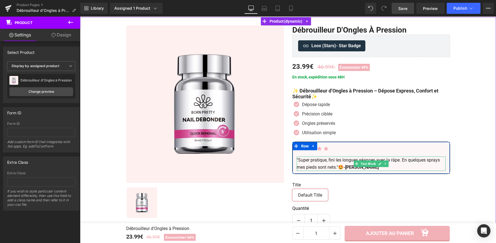
click at [337, 168] on p ""Super pratique, fini les longues séances avec la râpe. En quelques sprays mes …" at bounding box center [371, 164] width 149 height 14
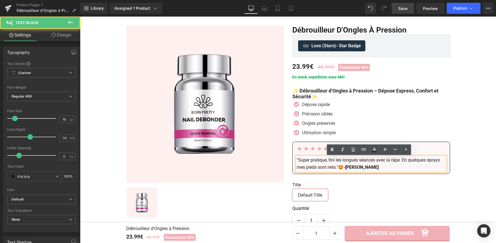
click at [373, 169] on p ""Super pratique, fini les longues séances avec la râpe. En quelques sprays mes …" at bounding box center [371, 164] width 149 height 14
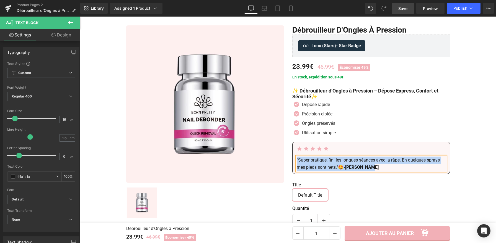
copy p ""Super pratique, fini les longues séances avec la râpe. En quelques sprays mes …"
click at [338, 170] on p ""Super pratique, fini les longues séances avec la râpe. En quelques sprays mes …" at bounding box center [371, 164] width 149 height 14
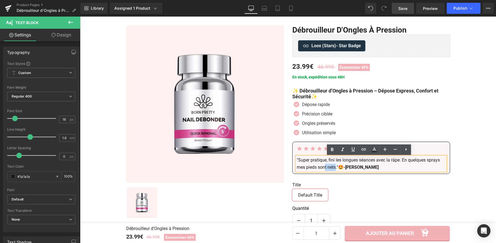
drag, startPoint x: 334, startPoint y: 169, endPoint x: 323, endPoint y: 170, distance: 11.3
click at [323, 170] on p ""Super pratique, fini les longues séances avec la râpe. En quelques sprays mes …" at bounding box center [371, 164] width 149 height 14
click at [334, 169] on p ""Super pratique, fini les longues séances avec la râpe. En quelques sprays mes …" at bounding box center [371, 164] width 149 height 14
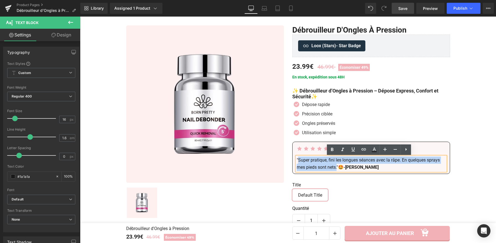
drag, startPoint x: 335, startPoint y: 169, endPoint x: 296, endPoint y: 162, distance: 39.7
click at [297, 162] on p ""Super pratique, fini les longues séances avec la râpe. En quelques sprays mes …" at bounding box center [371, 164] width 149 height 14
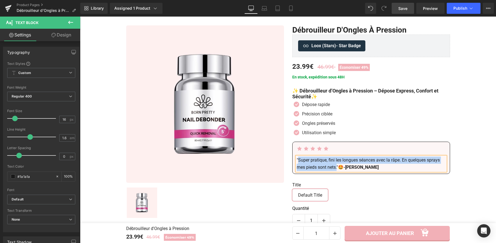
paste div
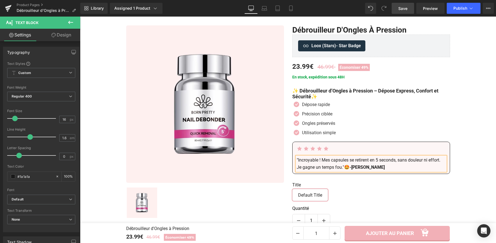
drag, startPoint x: 348, startPoint y: 168, endPoint x: 344, endPoint y: 168, distance: 3.6
click at [344, 168] on p ""Incroyable ! Mes capsules se retirent en 5 seconds, sans douleur ni effort. Je…" at bounding box center [371, 164] width 149 height 14
drag, startPoint x: 373, startPoint y: 168, endPoint x: 351, endPoint y: 168, distance: 22.1
click at [351, 168] on strong "-Florence A." at bounding box center [366, 167] width 35 height 5
click at [410, 10] on link "Save" at bounding box center [402, 8] width 22 height 11
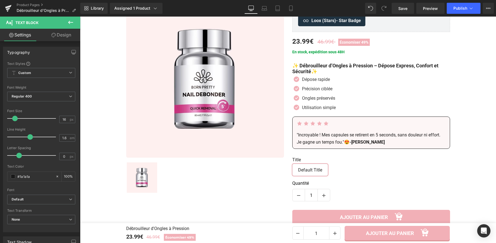
scroll to position [0, 0]
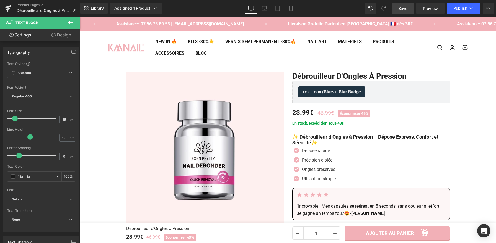
click at [403, 9] on span "Save" at bounding box center [402, 9] width 9 height 6
click at [430, 11] on span "Preview" at bounding box center [430, 9] width 15 height 6
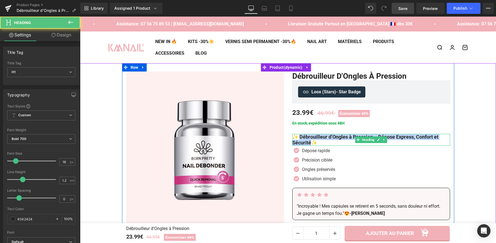
drag, startPoint x: 310, startPoint y: 144, endPoint x: 298, endPoint y: 138, distance: 13.5
click at [298, 138] on h1 "✨ Débrouilleur d’Ongles à Pression – Dépose Express, Confort et Sécurité✨" at bounding box center [371, 140] width 158 height 12
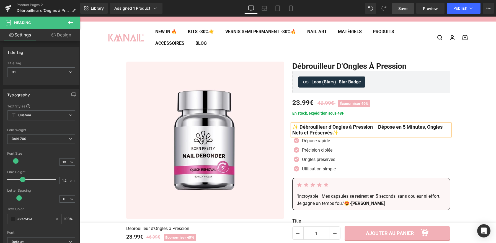
scroll to position [19, 0]
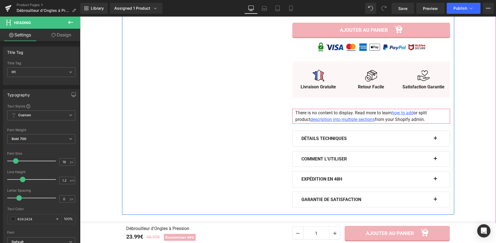
scroll to position [275, 0]
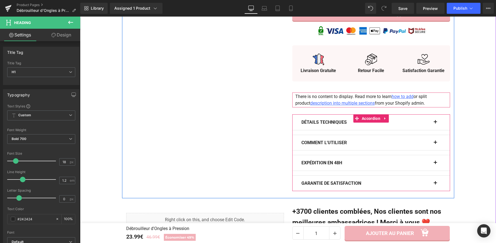
click at [435, 124] on button "button" at bounding box center [438, 122] width 6 height 15
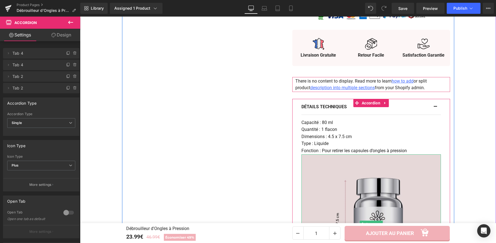
scroll to position [326, 0]
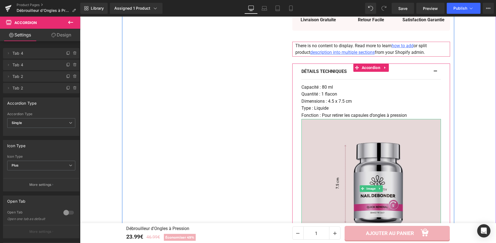
click at [355, 159] on img at bounding box center [370, 188] width 139 height 139
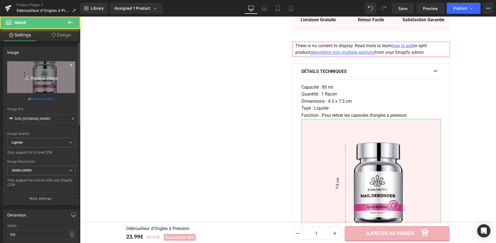
click at [41, 71] on link "Replace Image" at bounding box center [41, 77] width 68 height 32
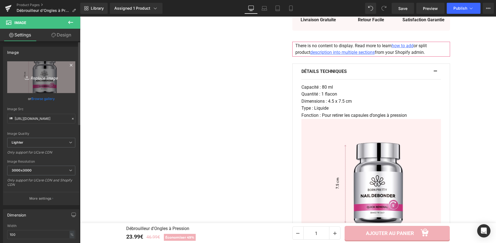
type input "C:\fakepath\Débrouilleur d'Ongles à Pression (8).webp"
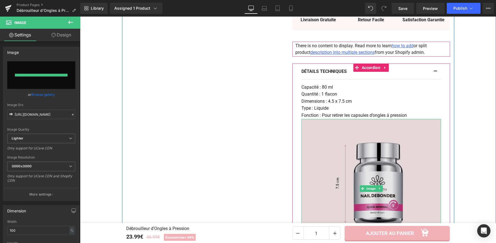
type input "[URL][DOMAIN_NAME]"
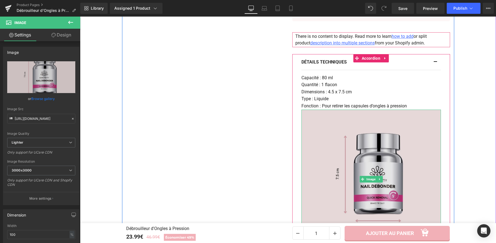
scroll to position [422, 0]
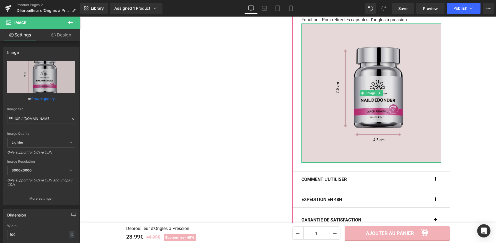
click at [332, 74] on img at bounding box center [370, 93] width 139 height 139
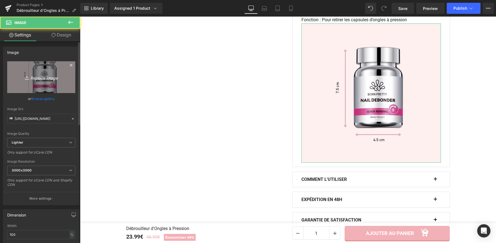
click at [61, 71] on link "Replace Image" at bounding box center [41, 77] width 68 height 32
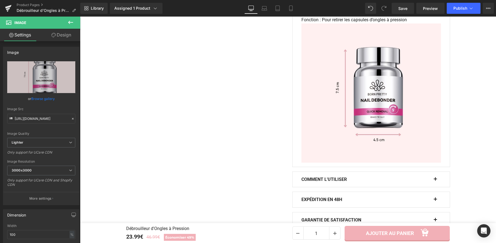
type input "C:\fakepath\Débrouilleur d'Ongles à Pression (9).webp"
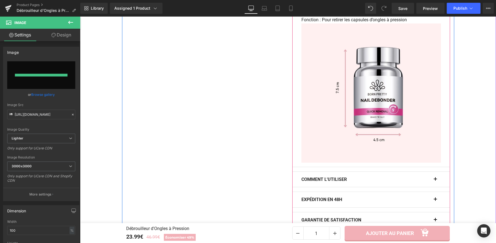
type input "[URL][DOMAIN_NAME]"
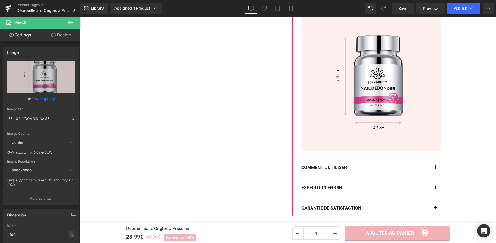
scroll to position [435, 0]
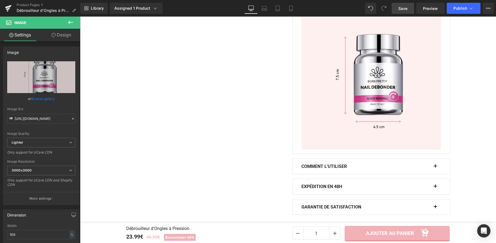
click at [402, 6] on span "Save" at bounding box center [402, 9] width 9 height 6
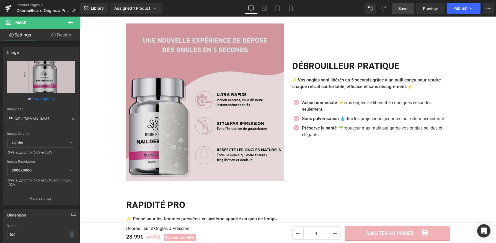
scroll to position [794, 0]
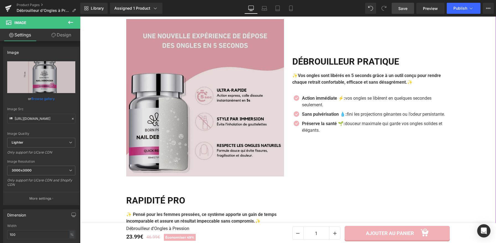
click at [254, 82] on img at bounding box center [205, 98] width 158 height 158
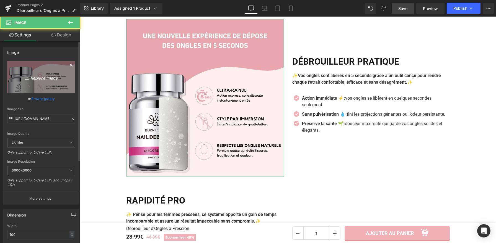
click at [58, 71] on link "Replace Image" at bounding box center [41, 77] width 68 height 32
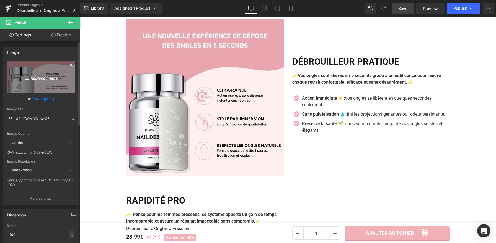
type input "C:\fakepath\Débrouilleur d'Ongles à Pression (10).webp"
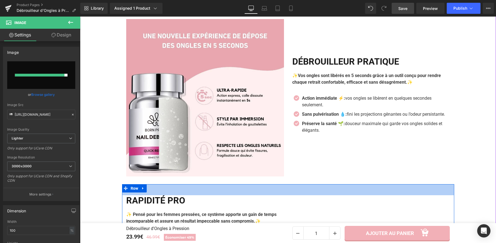
type input "[URL][DOMAIN_NAME]"
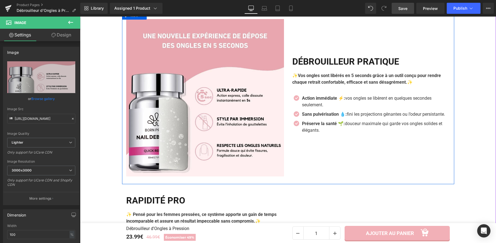
click at [433, 159] on div "[PERSON_NAME] PRATIQUE Heading ✨Vos ongles sont libérés en 5 seconds grâce à un…" at bounding box center [371, 98] width 166 height 158
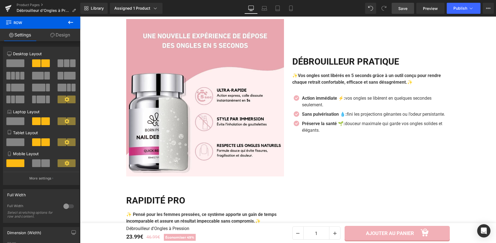
click at [404, 9] on span "Save" at bounding box center [402, 9] width 9 height 6
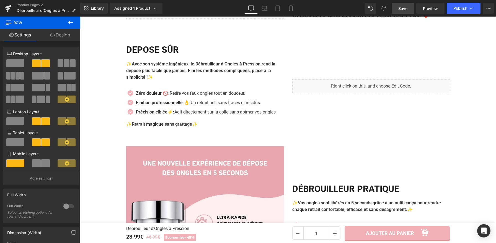
scroll to position [636, 0]
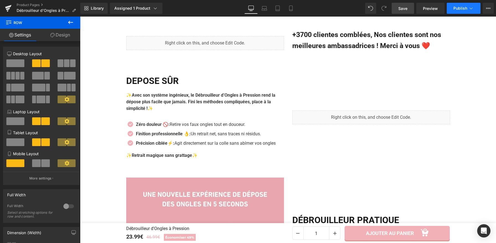
click at [459, 8] on span "Publish" at bounding box center [460, 8] width 14 height 4
